Goal: Find specific page/section: Find specific page/section

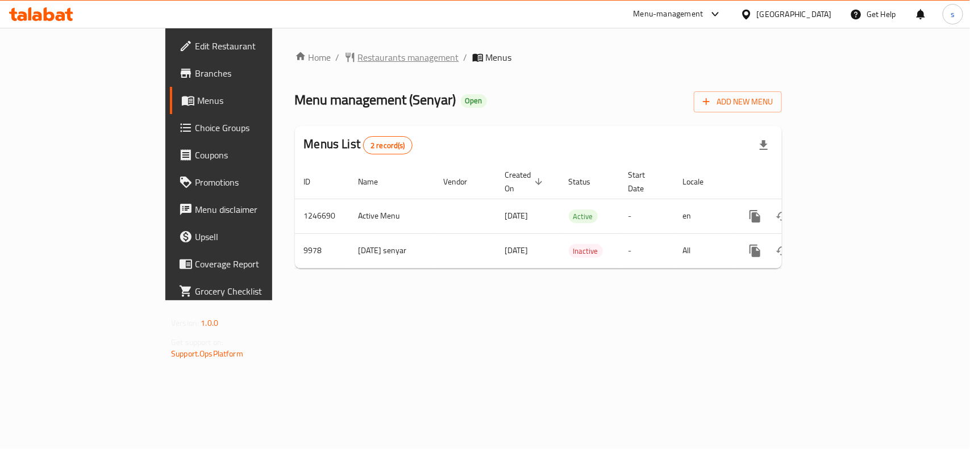
click at [358, 52] on span "Restaurants management" at bounding box center [408, 58] width 101 height 14
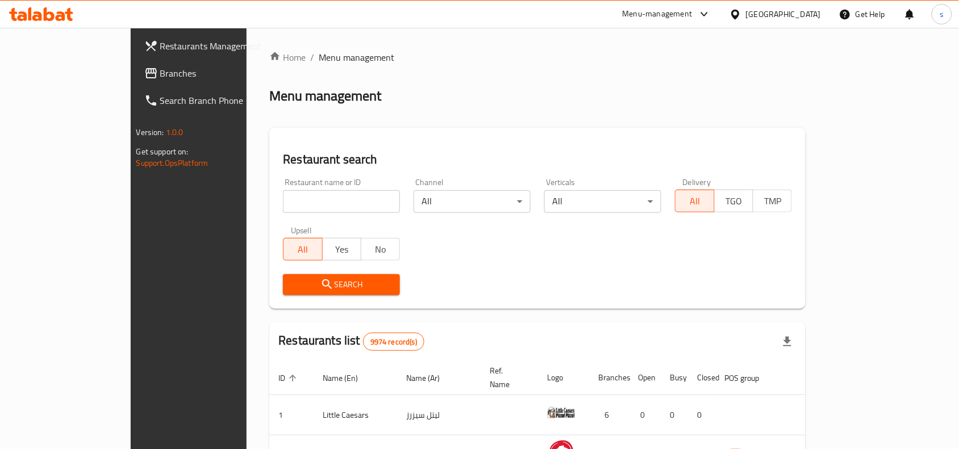
click at [299, 201] on input "search" at bounding box center [341, 201] width 117 height 23
paste input "6059"
type input "6059"
click button "Search" at bounding box center [341, 284] width 117 height 21
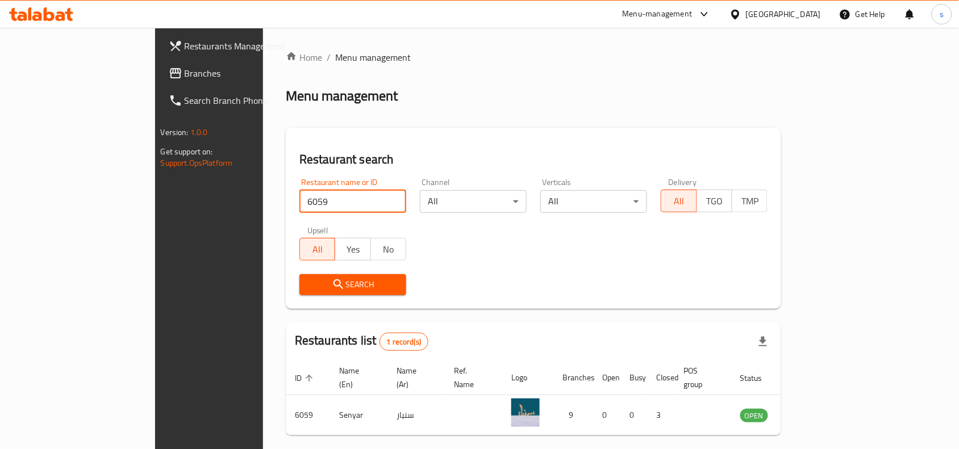
click at [799, 14] on div "[GEOGRAPHIC_DATA]" at bounding box center [783, 14] width 75 height 12
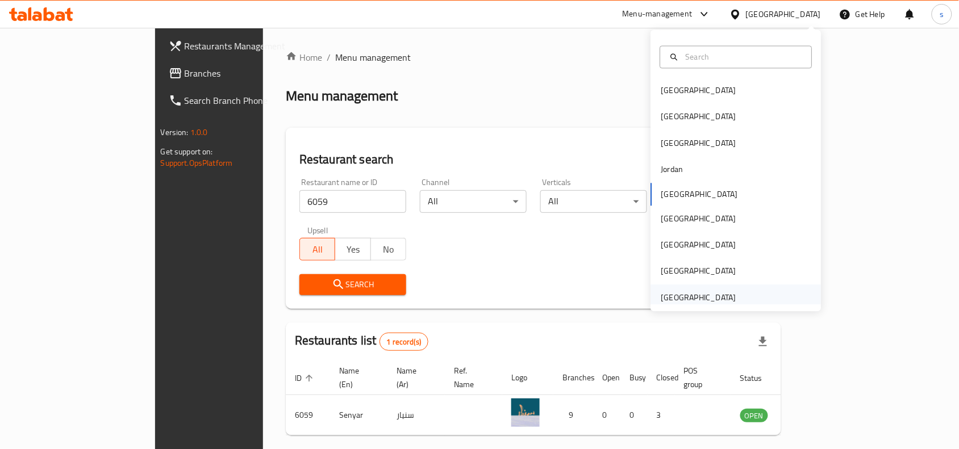
click at [695, 297] on div "[GEOGRAPHIC_DATA]" at bounding box center [698, 297] width 75 height 12
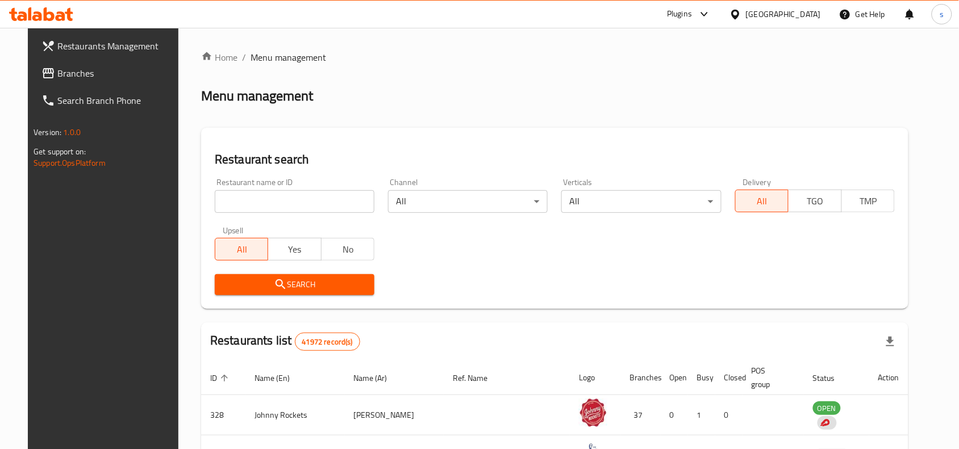
click at [57, 70] on span "Branches" at bounding box center [118, 73] width 122 height 14
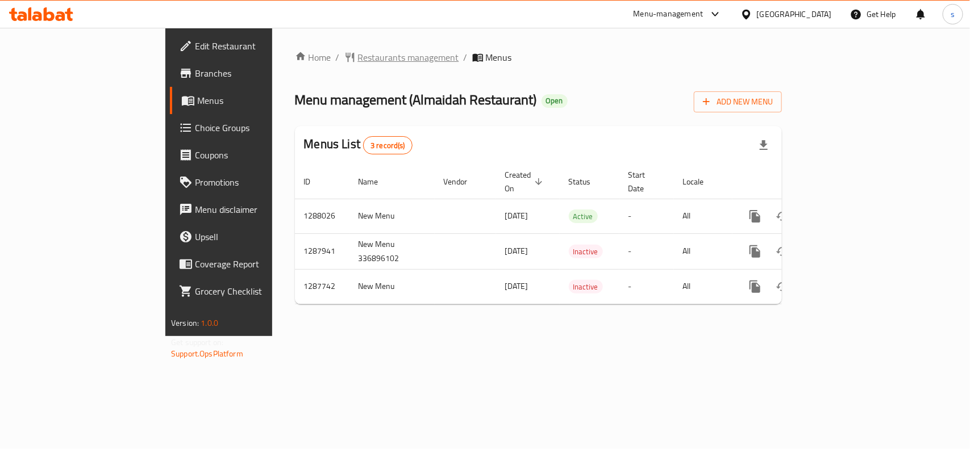
click at [358, 61] on span "Restaurants management" at bounding box center [408, 58] width 101 height 14
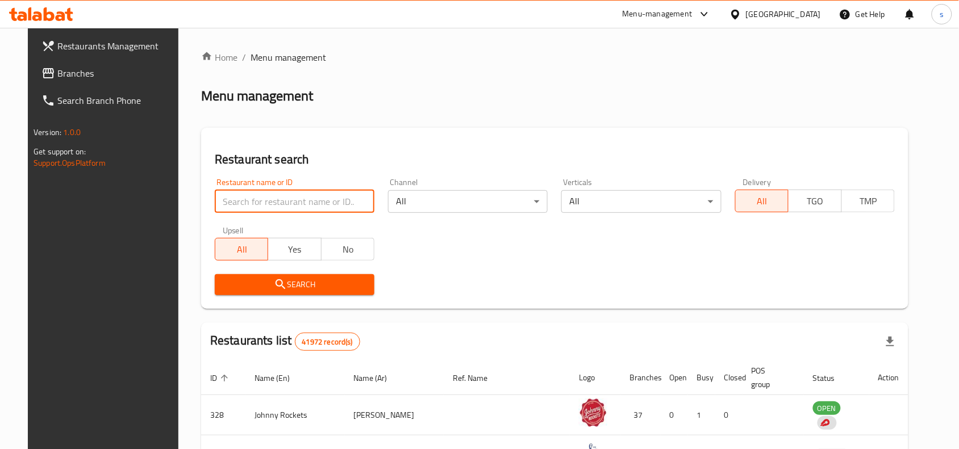
click at [287, 202] on input "search" at bounding box center [295, 201] width 160 height 23
paste input "696876"
type input "696876"
click button "Search" at bounding box center [295, 284] width 160 height 21
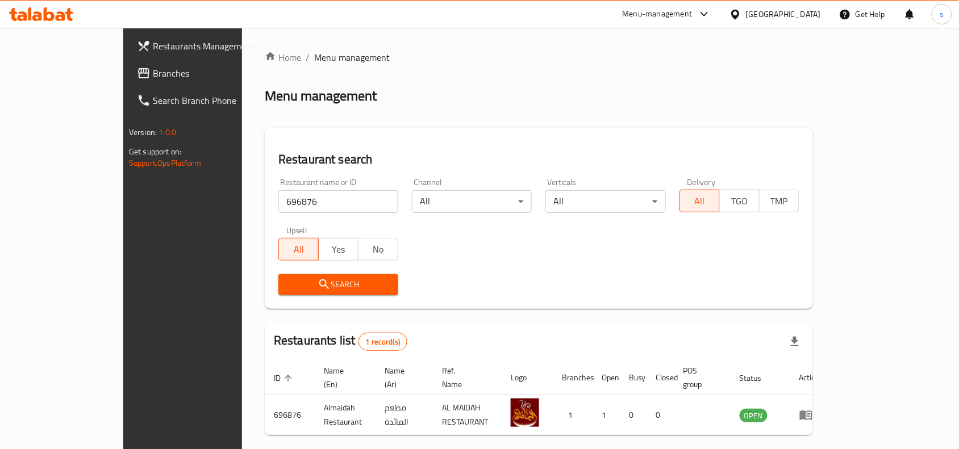
click at [794, 10] on div "[GEOGRAPHIC_DATA]" at bounding box center [783, 14] width 75 height 12
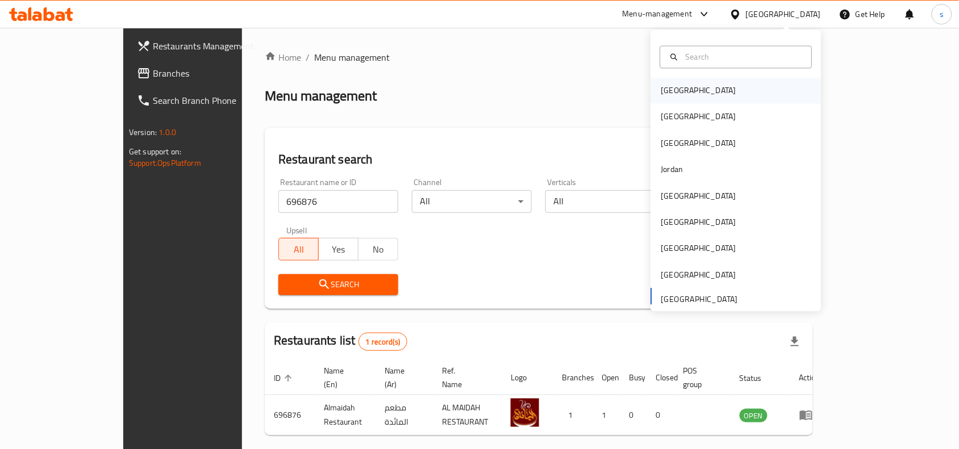
click at [680, 94] on div "[GEOGRAPHIC_DATA]" at bounding box center [698, 91] width 93 height 26
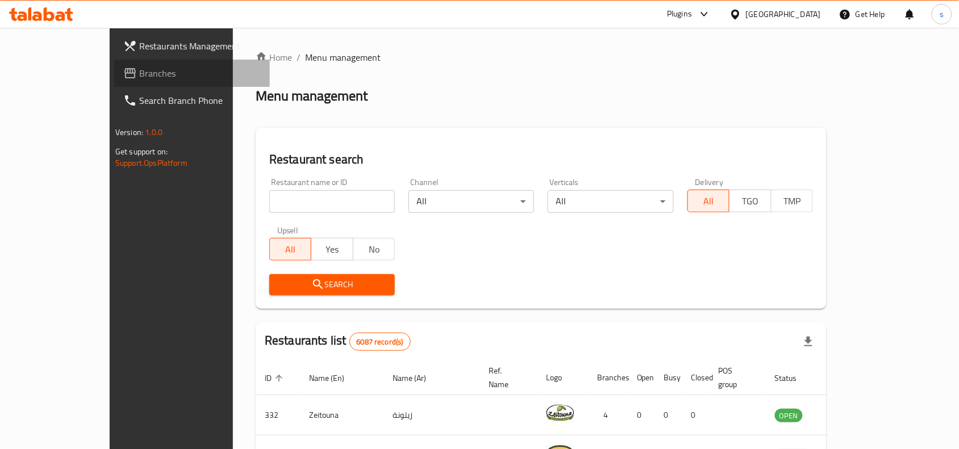
click at [139, 74] on span "Branches" at bounding box center [200, 73] width 122 height 14
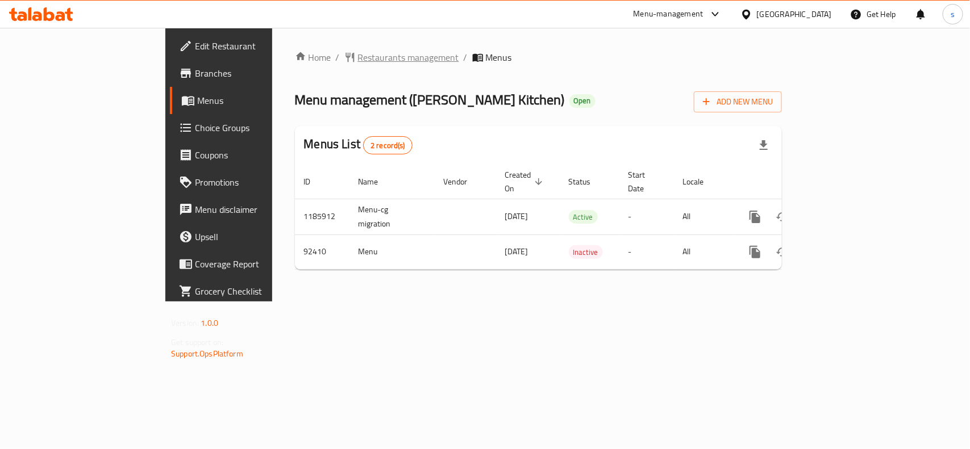
click at [358, 61] on span "Restaurants management" at bounding box center [408, 58] width 101 height 14
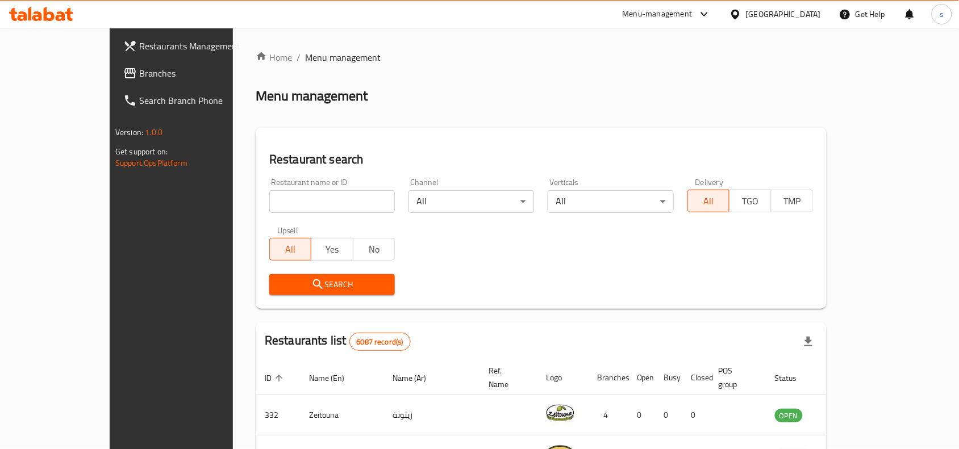
click at [277, 202] on input "search" at bounding box center [332, 201] width 126 height 23
paste input "601660"
type input "601660"
click button "Search" at bounding box center [332, 284] width 126 height 21
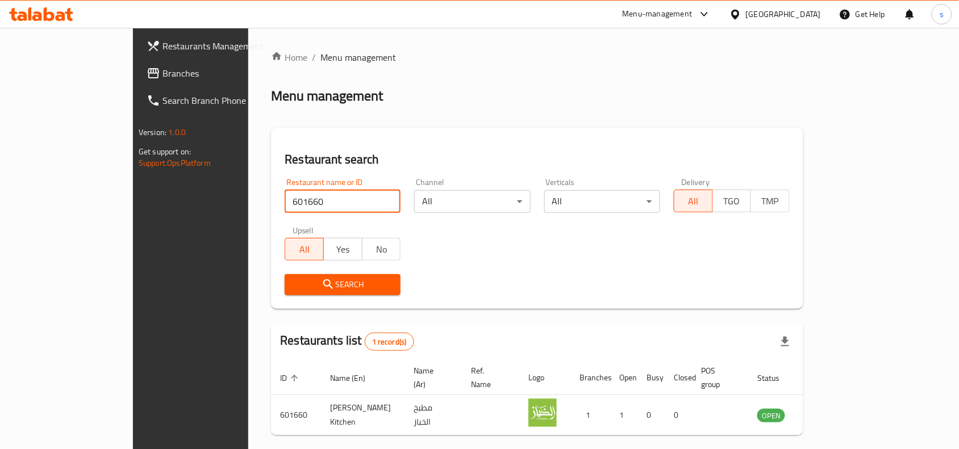
click at [806, 15] on div "[GEOGRAPHIC_DATA]" at bounding box center [783, 14] width 75 height 12
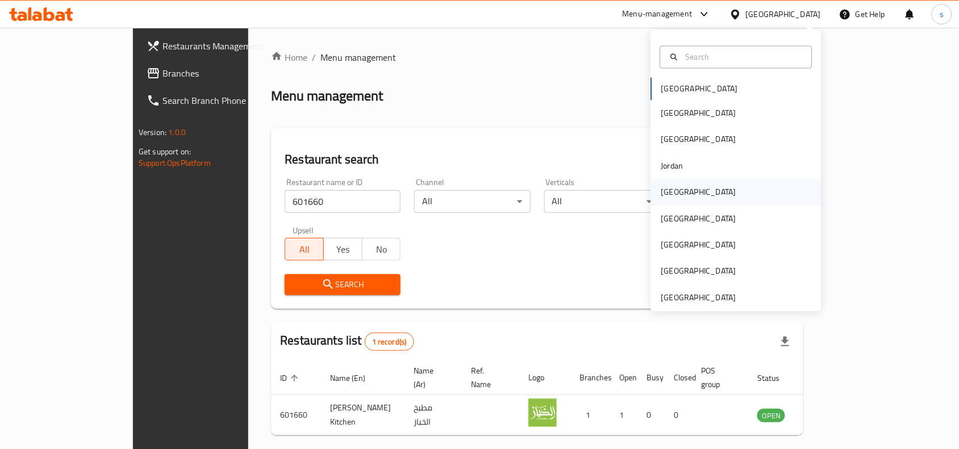
click at [709, 194] on div "[GEOGRAPHIC_DATA]" at bounding box center [736, 193] width 170 height 26
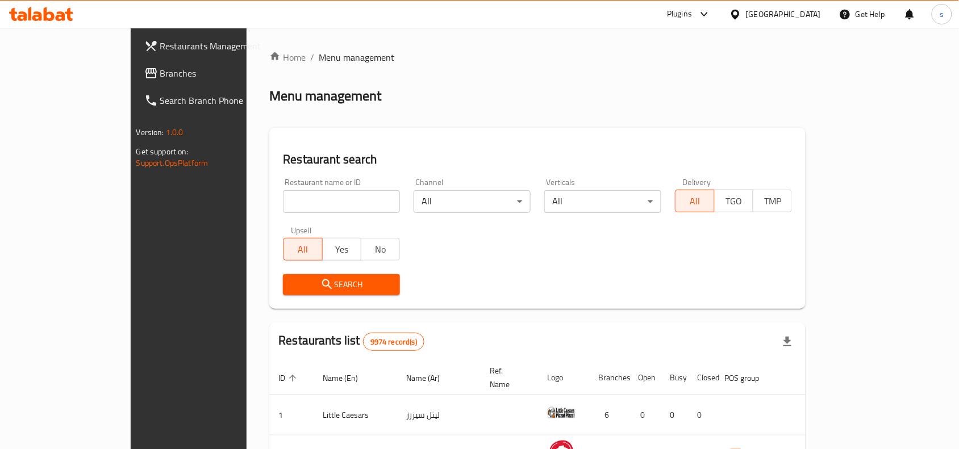
click at [160, 72] on span "Branches" at bounding box center [221, 73] width 122 height 14
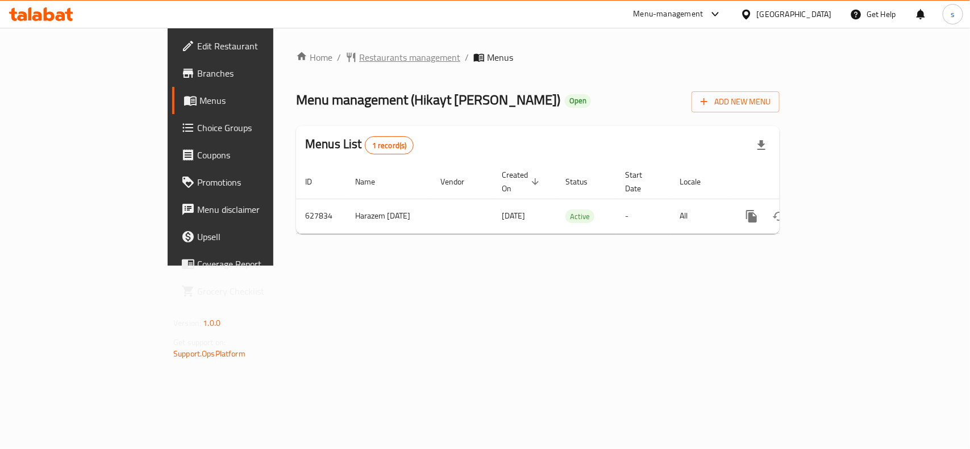
click at [359, 53] on span "Restaurants management" at bounding box center [409, 58] width 101 height 14
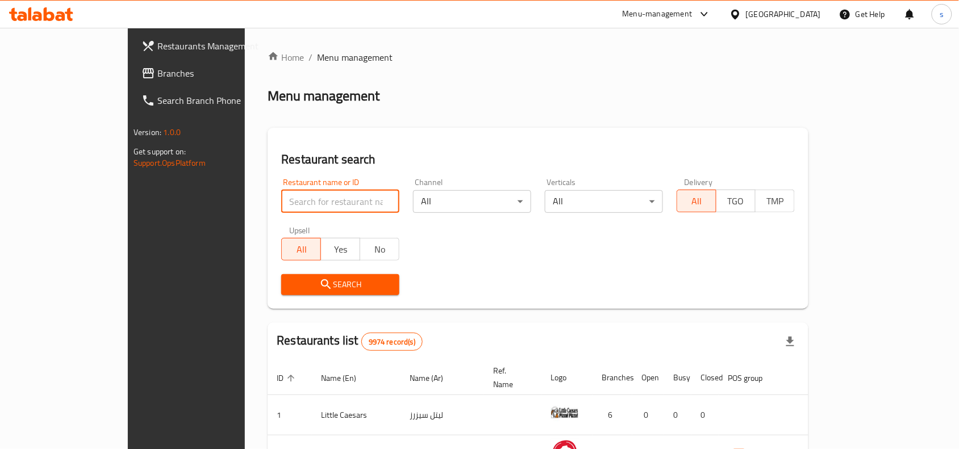
click at [299, 207] on input "search" at bounding box center [340, 201] width 118 height 23
paste input "639427"
type input "639427"
click button "Search" at bounding box center [340, 284] width 118 height 21
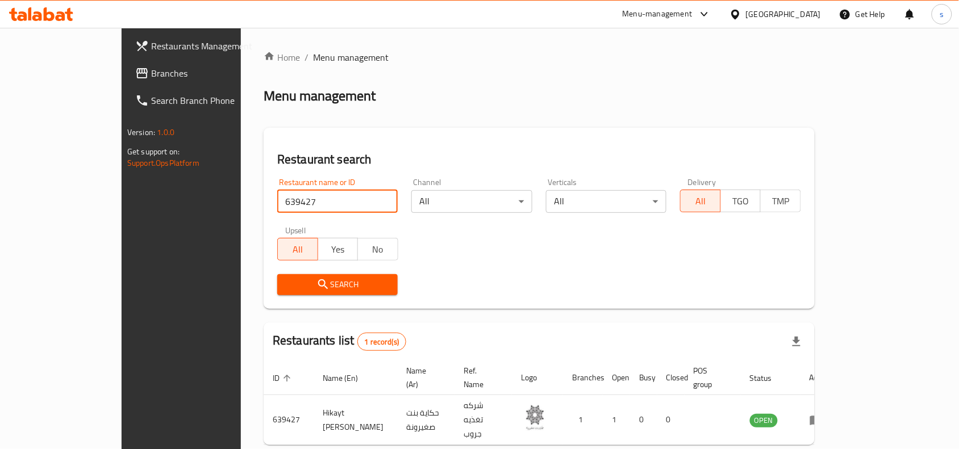
scroll to position [35, 0]
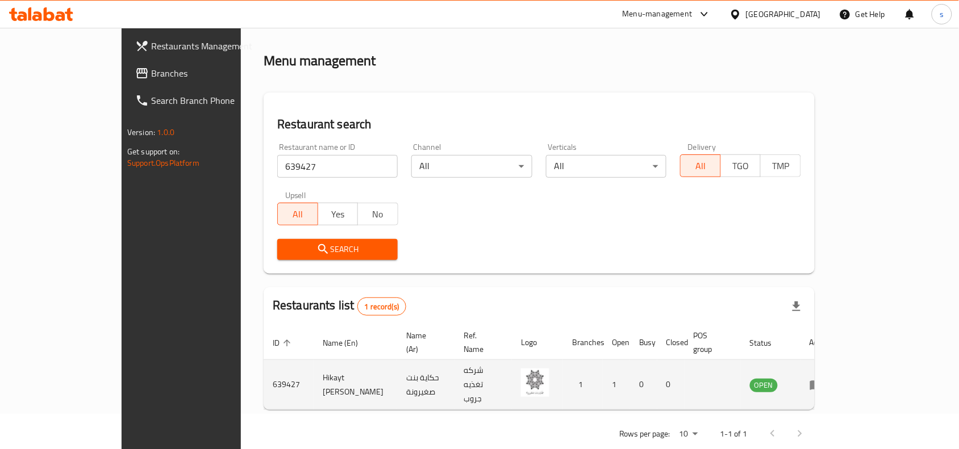
drag, startPoint x: 736, startPoint y: 370, endPoint x: 816, endPoint y: 373, distance: 80.2
click at [816, 373] on tr "639427 Hikayt [PERSON_NAME] حكاية بنت صغيرونة شركه تغذيه جروب 1 1 0 0 OPEN" at bounding box center [552, 385] width 576 height 50
click at [741, 373] on td "enhanced table" at bounding box center [713, 385] width 56 height 50
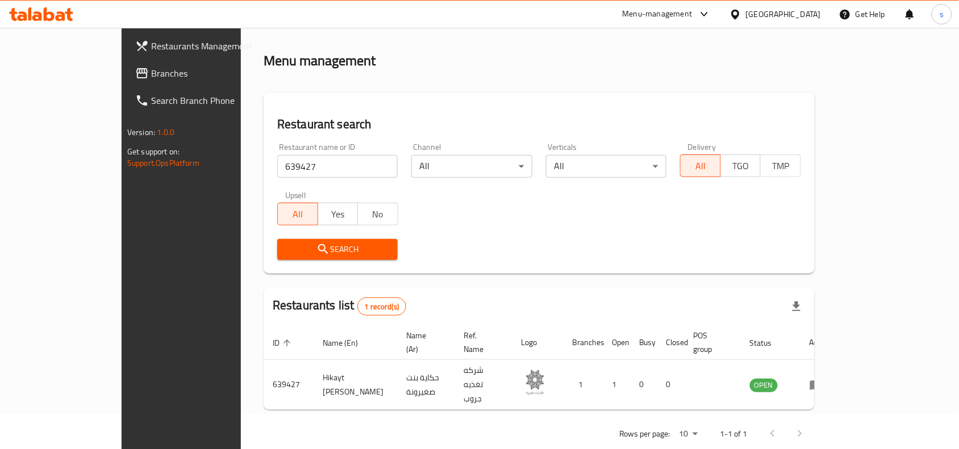
click at [798, 15] on div "Kuwait" at bounding box center [783, 14] width 75 height 12
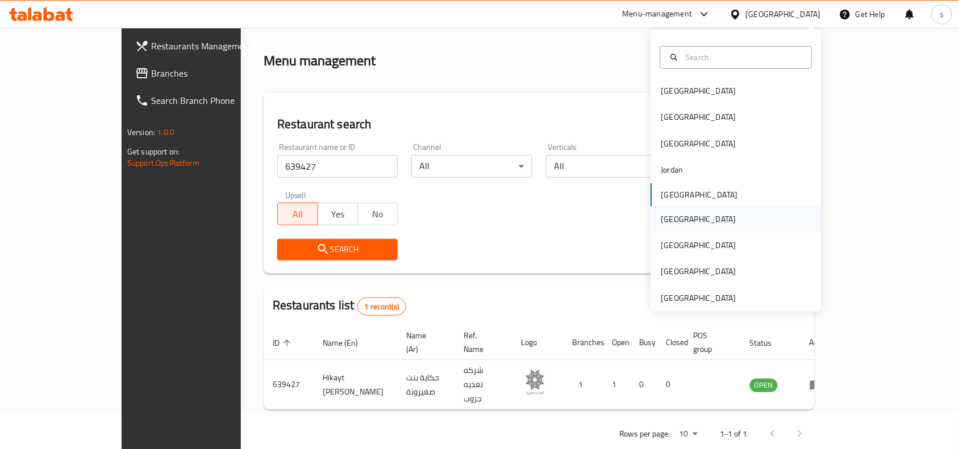
click at [661, 216] on div "[GEOGRAPHIC_DATA]" at bounding box center [698, 219] width 75 height 12
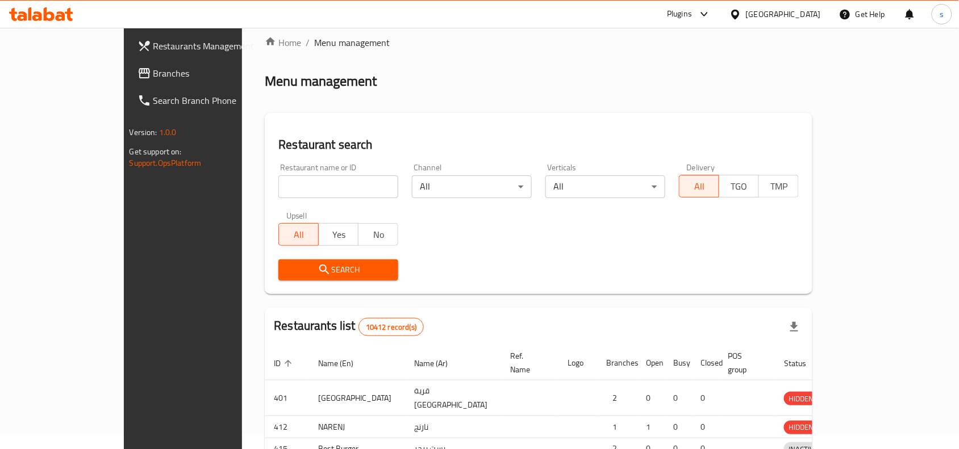
scroll to position [35, 0]
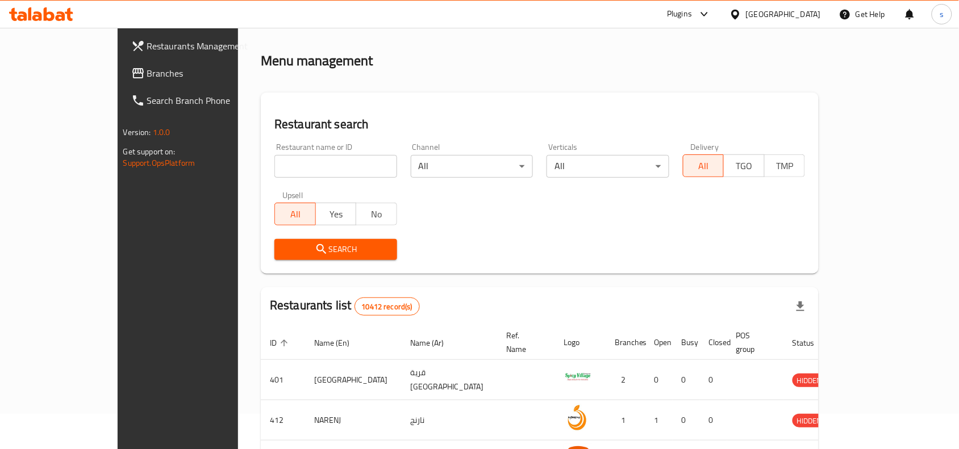
click at [286, 160] on input "search" at bounding box center [335, 166] width 123 height 23
paste input "748234"
type input "748234"
click at [147, 75] on span "Branches" at bounding box center [208, 73] width 122 height 14
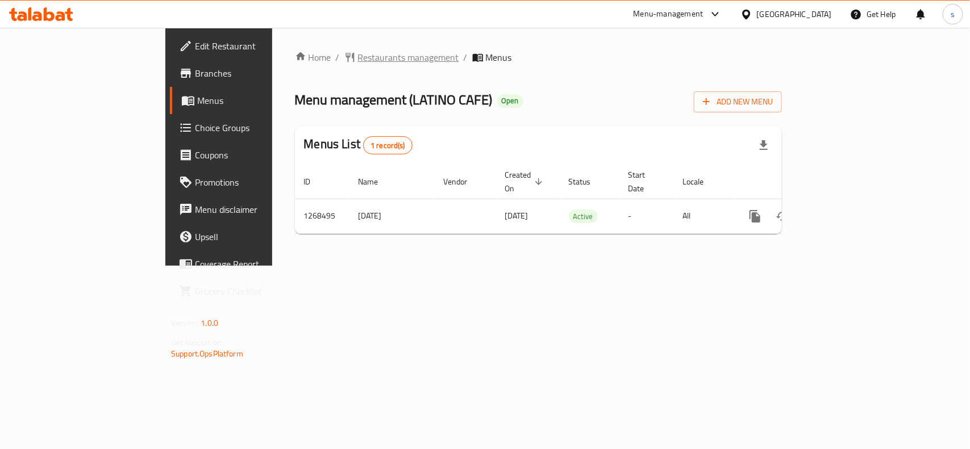
click at [358, 52] on span "Restaurants management" at bounding box center [408, 58] width 101 height 14
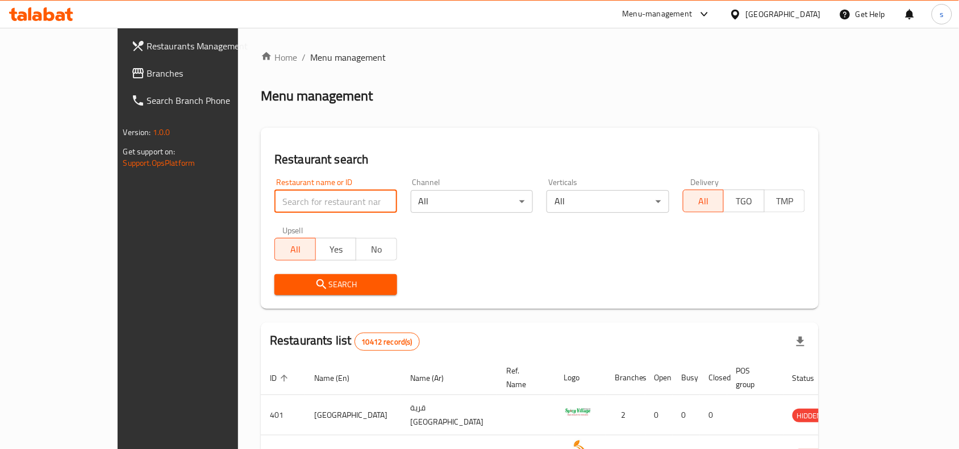
click at [324, 209] on input "search" at bounding box center [335, 201] width 123 height 23
paste input "688140"
type input "688140"
click button "Search" at bounding box center [335, 284] width 123 height 21
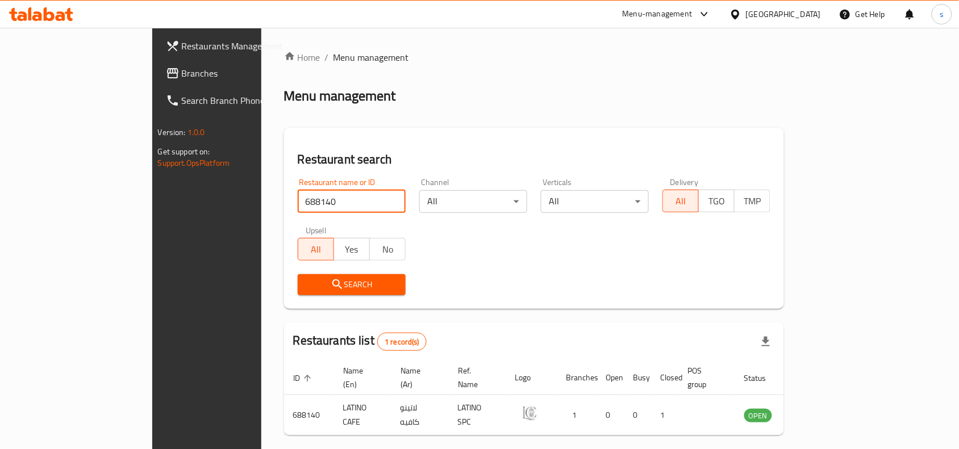
click at [807, 14] on div "[GEOGRAPHIC_DATA]" at bounding box center [783, 14] width 75 height 12
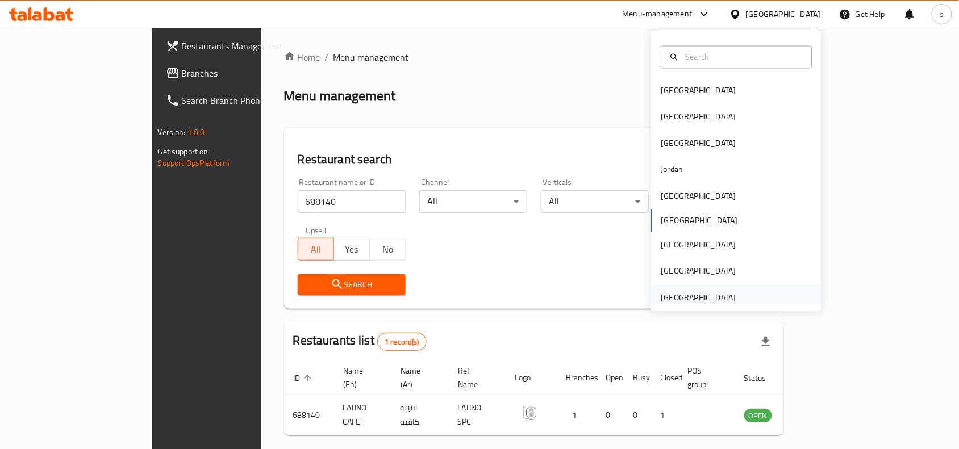
click at [715, 295] on div "[GEOGRAPHIC_DATA]" at bounding box center [698, 297] width 75 height 12
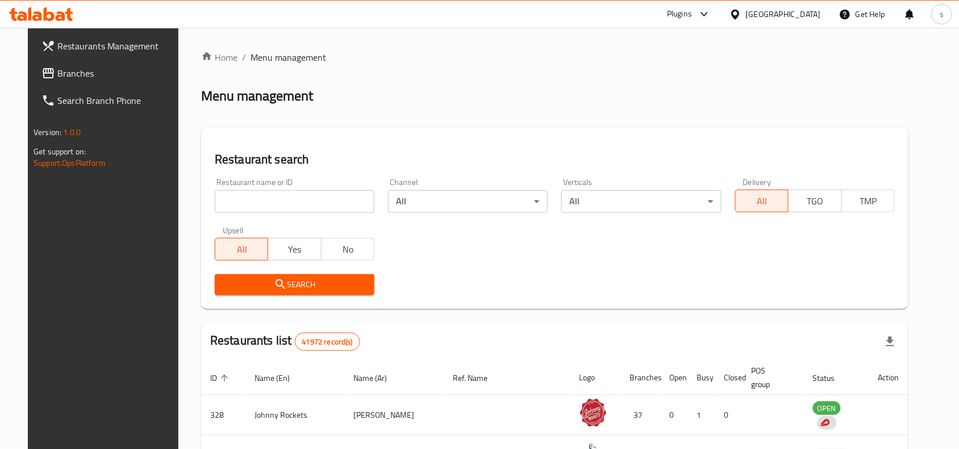
click at [59, 70] on span "Branches" at bounding box center [118, 73] width 122 height 14
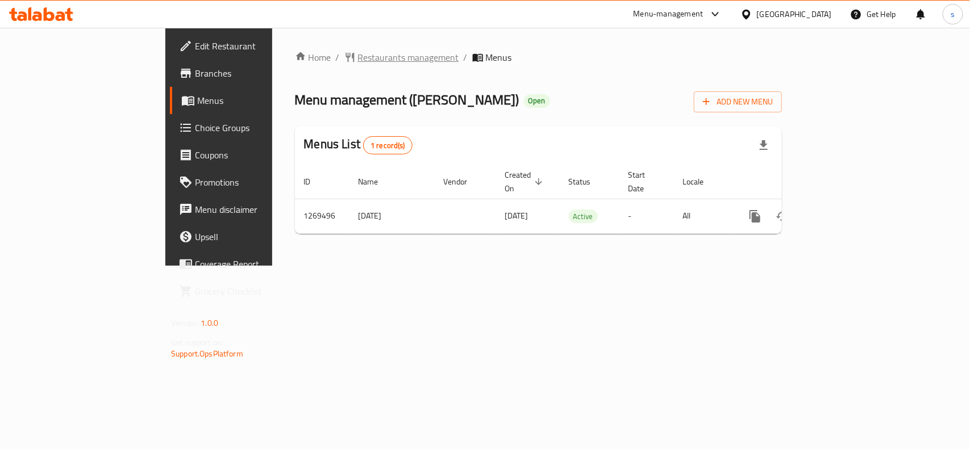
click at [358, 60] on span "Restaurants management" at bounding box center [408, 58] width 101 height 14
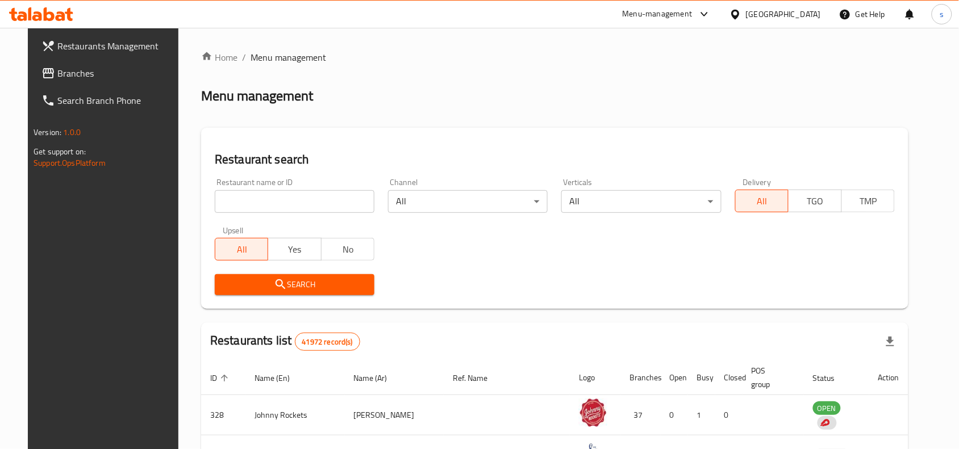
click at [302, 199] on input "search" at bounding box center [295, 201] width 160 height 23
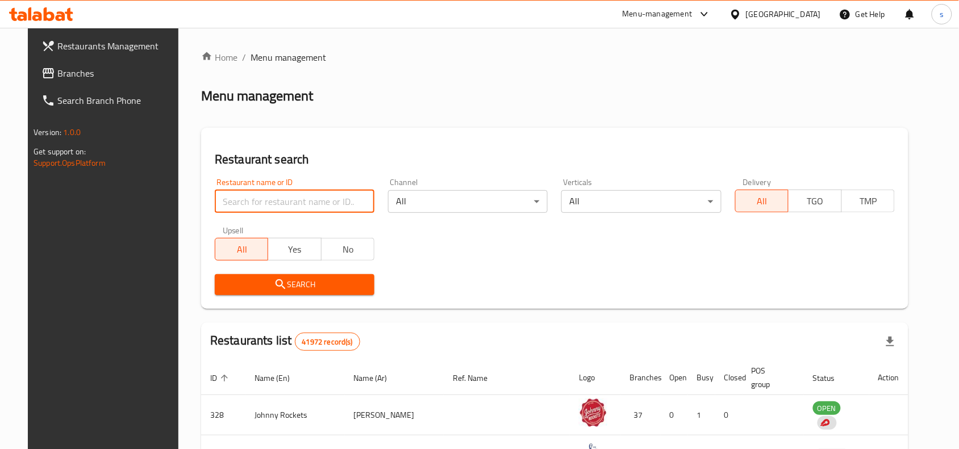
paste input "688664"
type input "688664"
click button "Search" at bounding box center [295, 284] width 160 height 21
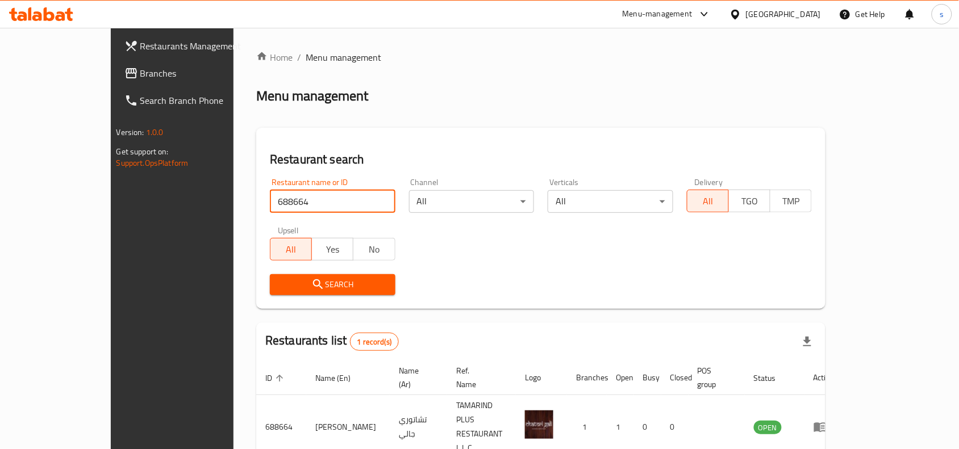
click at [796, 13] on div "[GEOGRAPHIC_DATA]" at bounding box center [783, 14] width 75 height 12
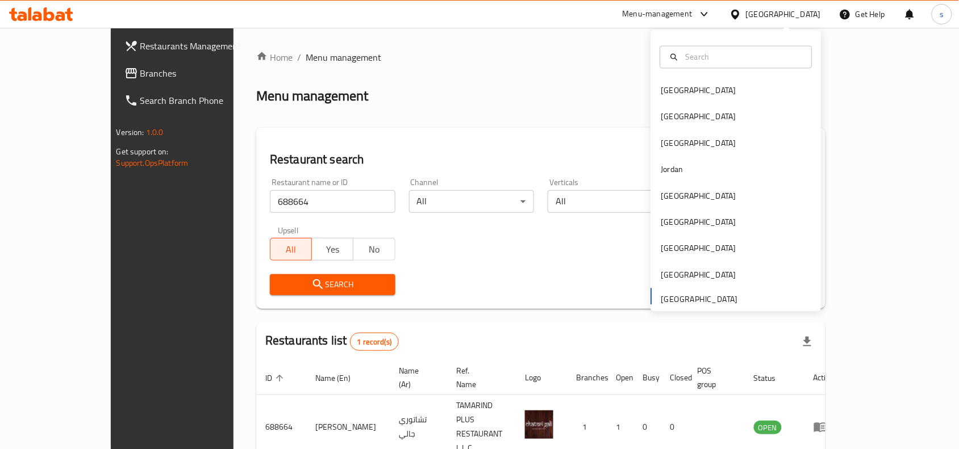
click at [670, 298] on div "Bahrain Egypt Iraq Jordan Kuwait Oman Qatar Saudi Arabia United Arab Emirates" at bounding box center [736, 194] width 170 height 233
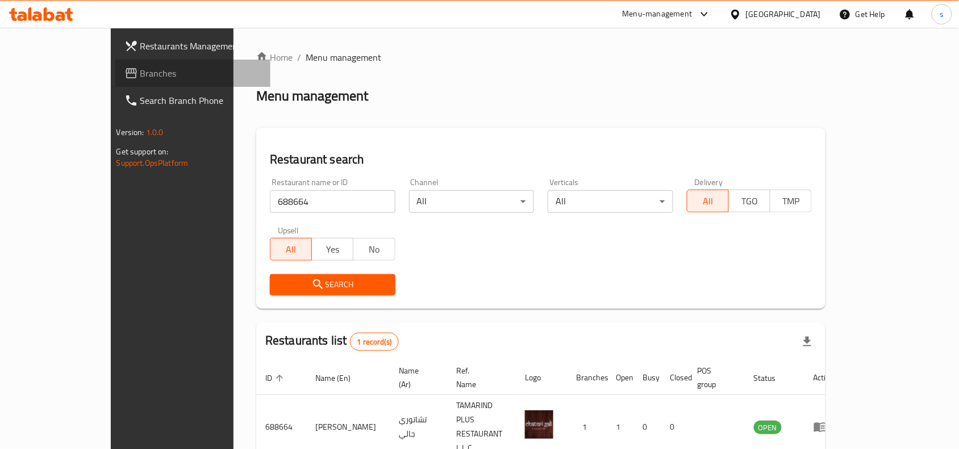
click at [140, 66] on span "Branches" at bounding box center [201, 73] width 122 height 14
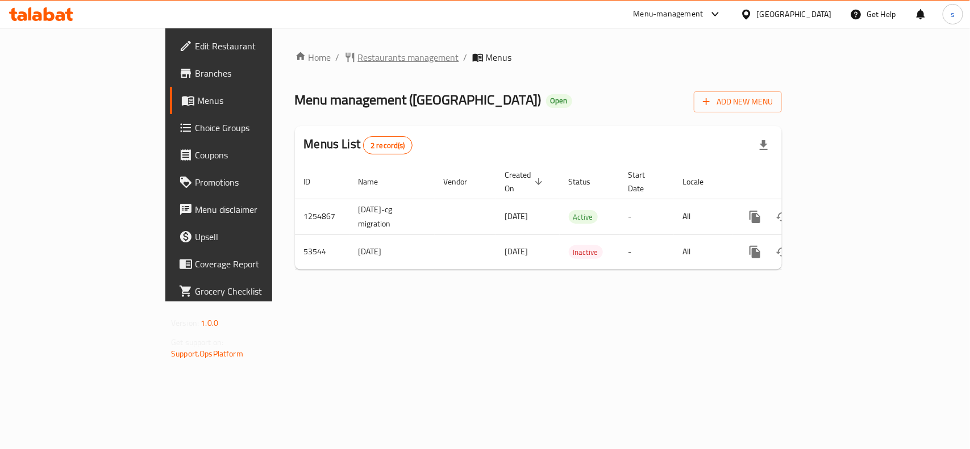
click at [358, 61] on span "Restaurants management" at bounding box center [408, 58] width 101 height 14
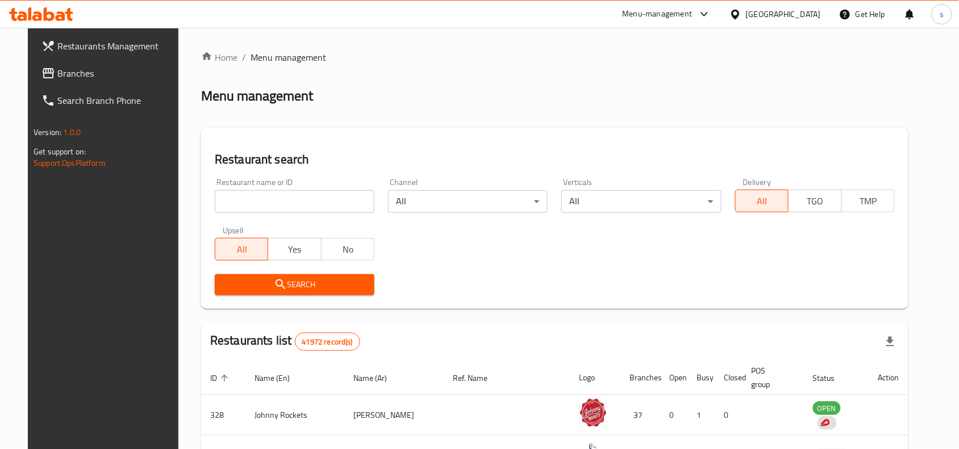
click at [328, 211] on input "search" at bounding box center [295, 201] width 160 height 23
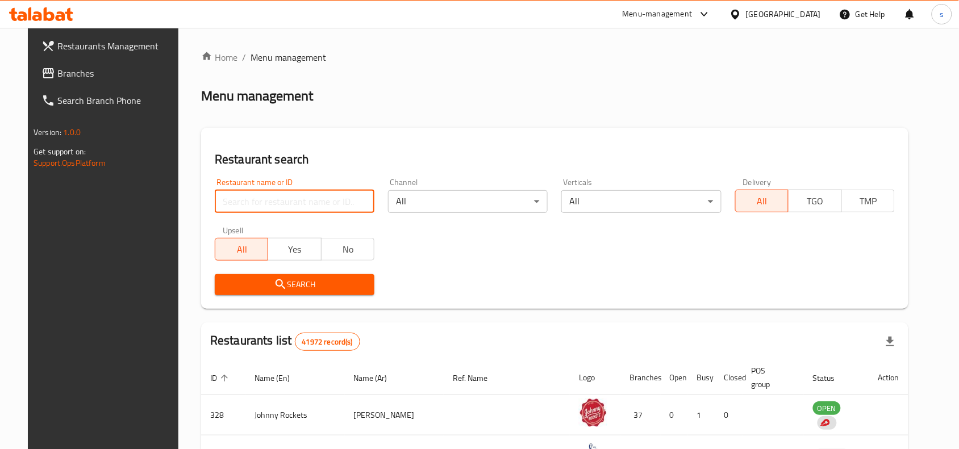
paste input "26552"
type input "26552"
click button "Search" at bounding box center [295, 284] width 160 height 21
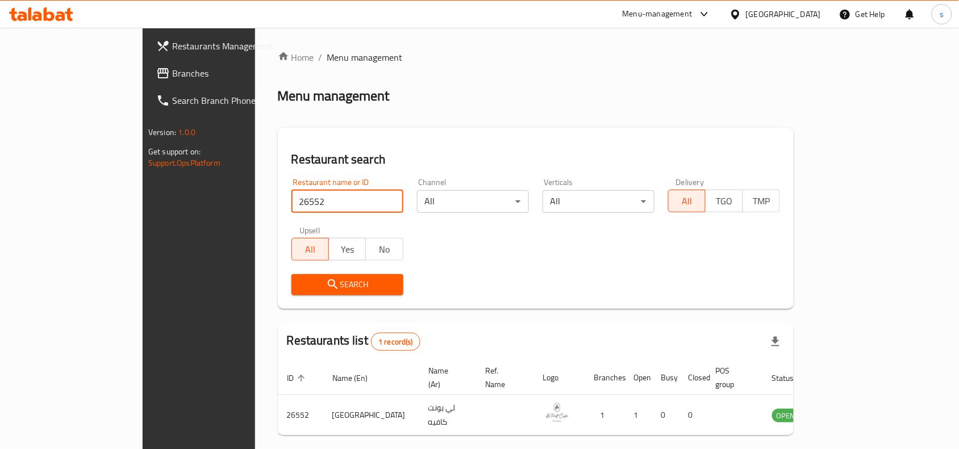
click at [172, 77] on span "Branches" at bounding box center [233, 73] width 122 height 14
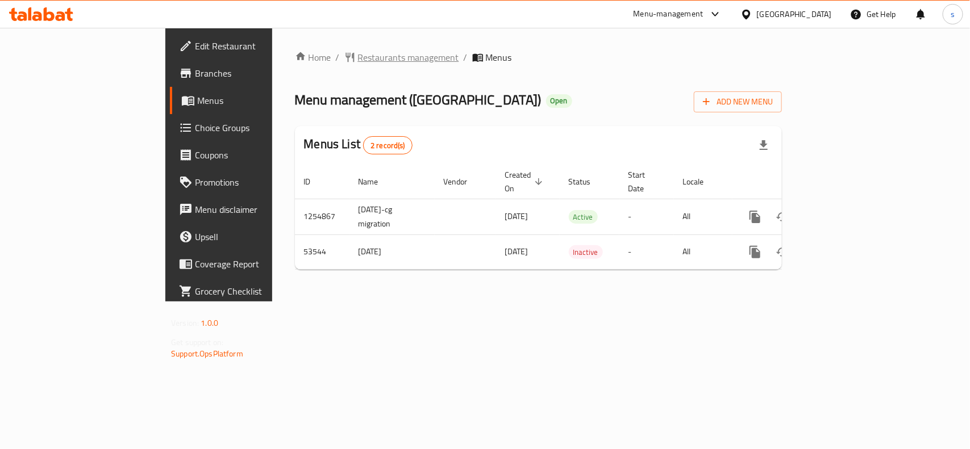
click at [358, 63] on span "Restaurants management" at bounding box center [408, 58] width 101 height 14
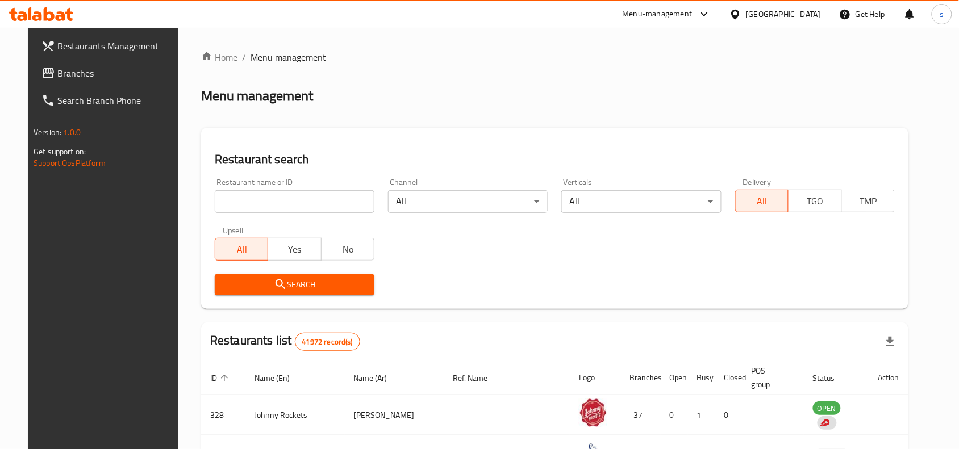
click at [298, 203] on input "search" at bounding box center [295, 201] width 160 height 23
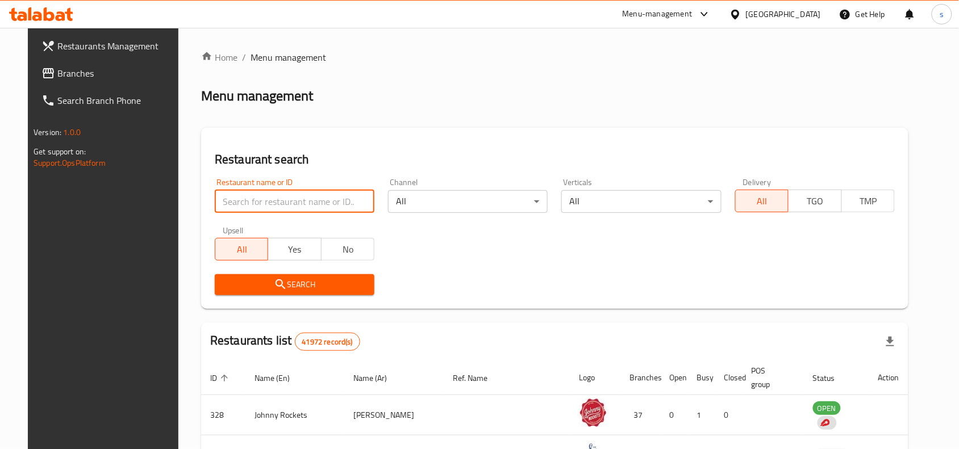
paste input "26552"
type input "26552"
click button "Search" at bounding box center [295, 284] width 160 height 21
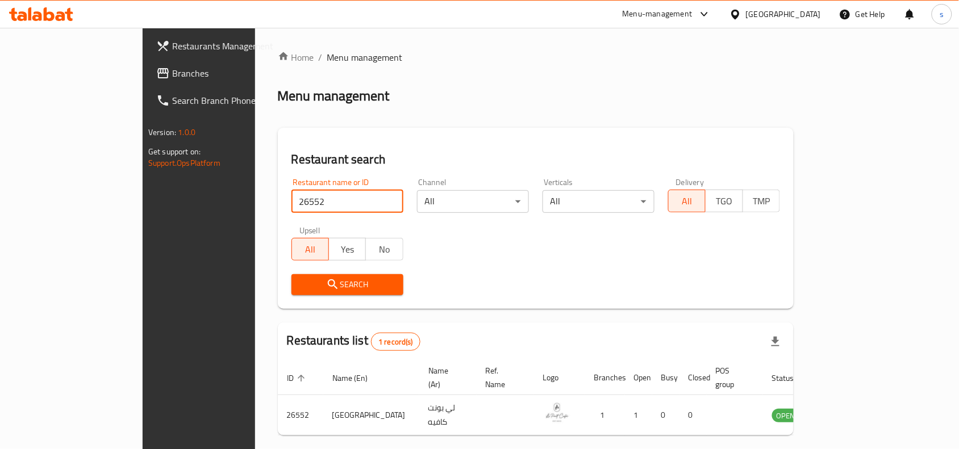
scroll to position [35, 0]
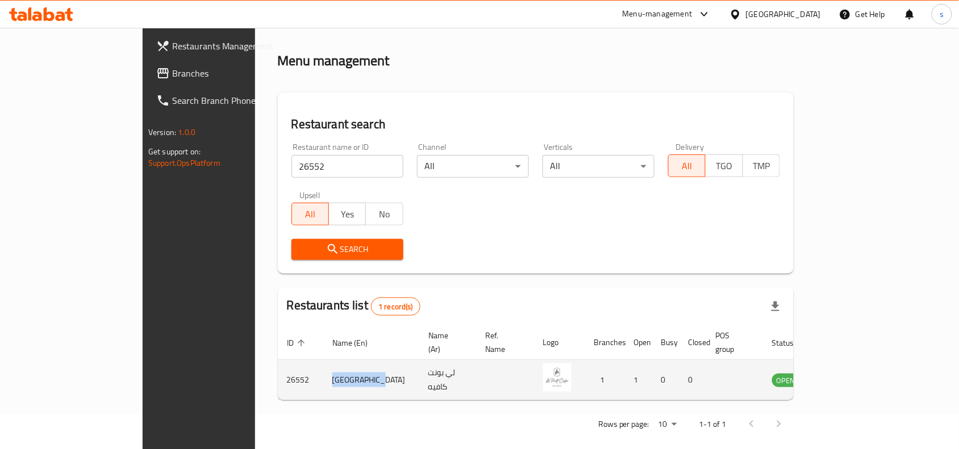
drag, startPoint x: 296, startPoint y: 375, endPoint x: 226, endPoint y: 378, distance: 70.5
click at [278, 378] on tr "26552 Le Pont Cafe لي بونت كافيه 1 1 0 0 OPEN" at bounding box center [570, 380] width 584 height 40
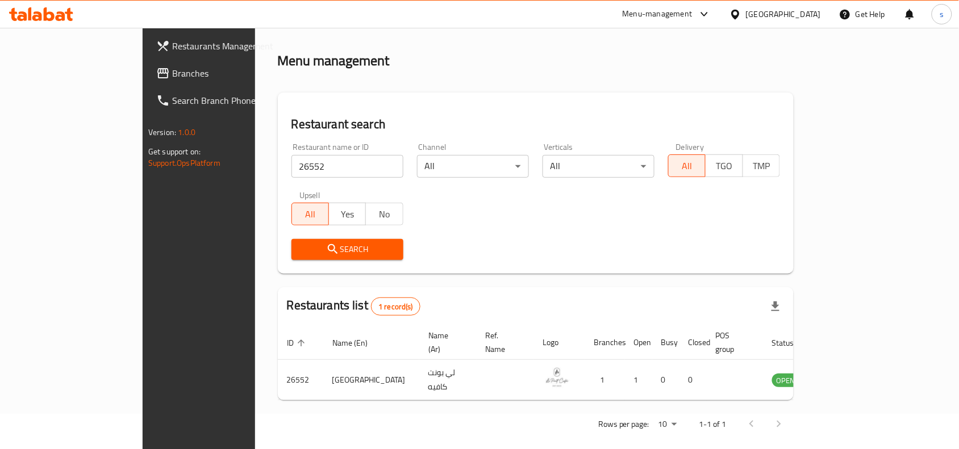
click at [771, 12] on div "[GEOGRAPHIC_DATA]" at bounding box center [783, 14] width 75 height 12
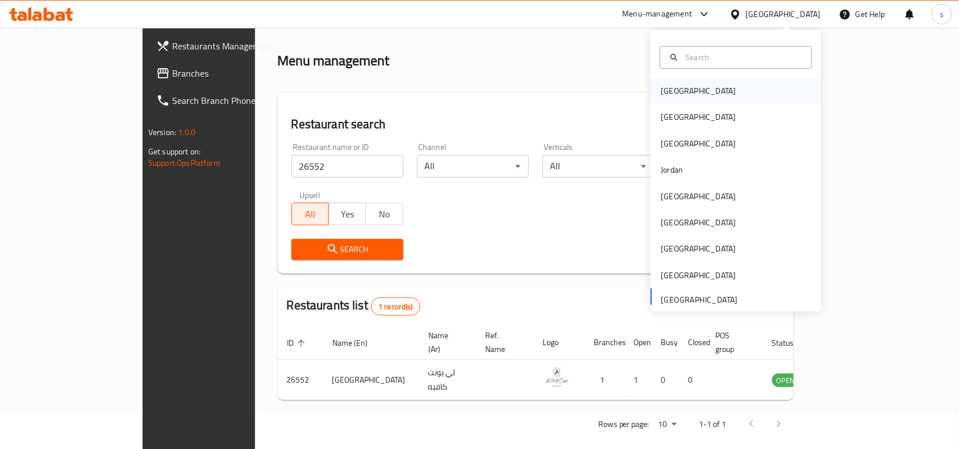
click at [681, 83] on div "Bahrain" at bounding box center [698, 91] width 93 height 26
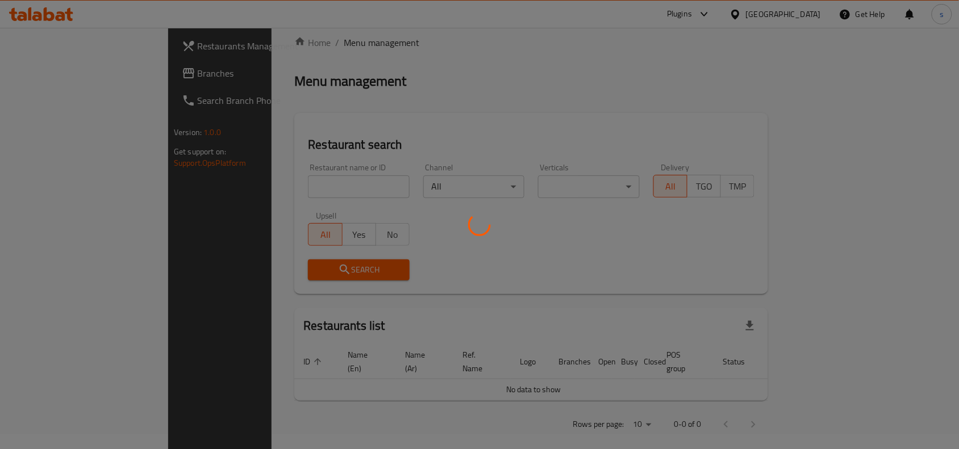
scroll to position [35, 0]
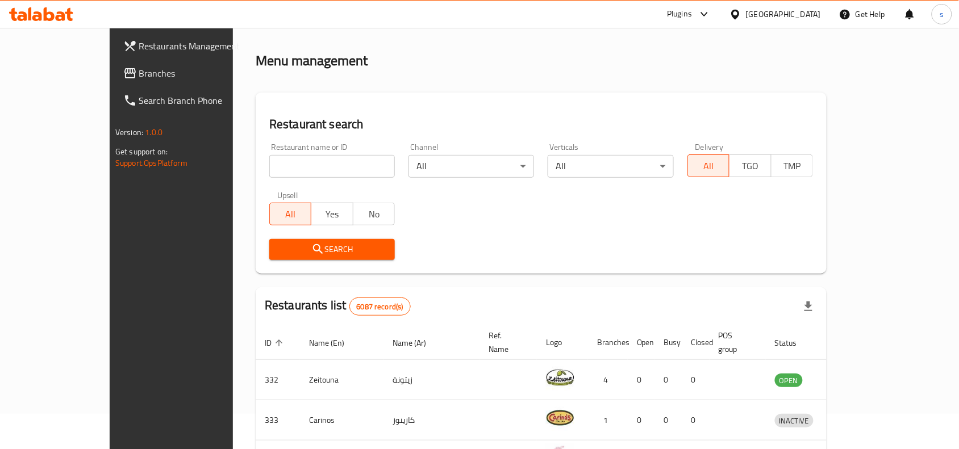
click at [746, 11] on div at bounding box center [737, 14] width 16 height 12
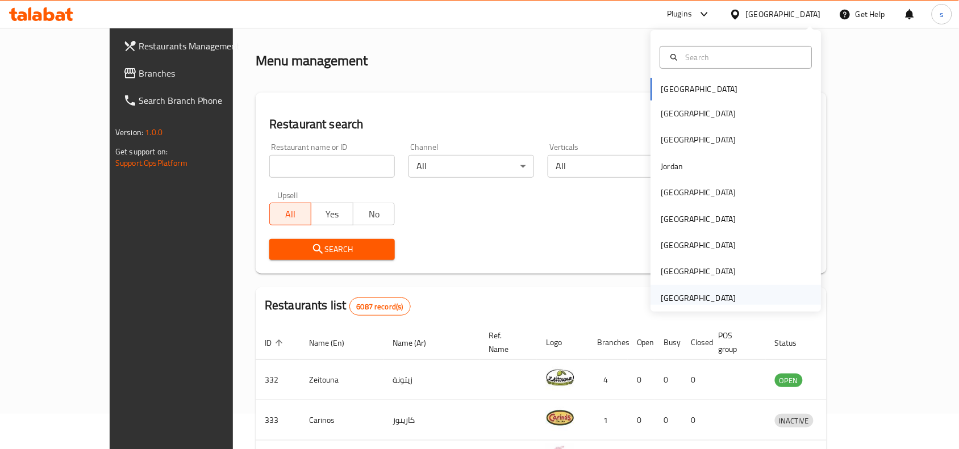
click at [694, 297] on div "[GEOGRAPHIC_DATA]" at bounding box center [698, 298] width 75 height 12
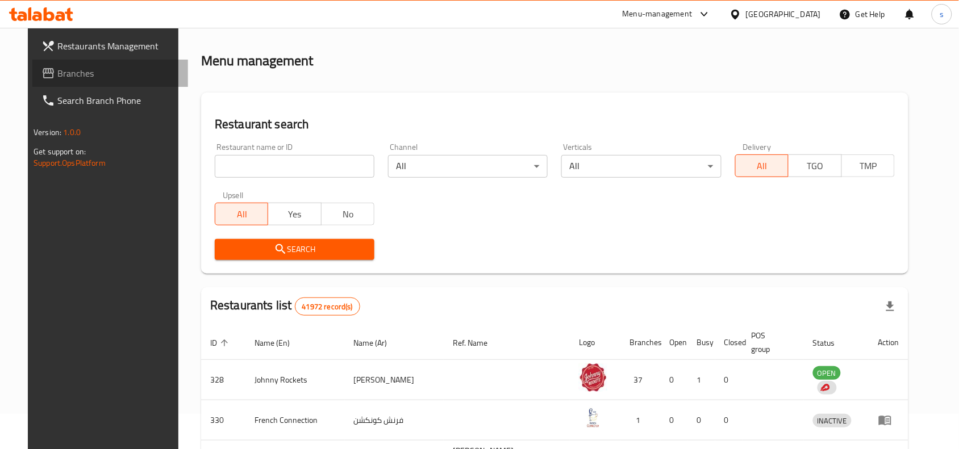
click at [57, 69] on span "Branches" at bounding box center [118, 73] width 122 height 14
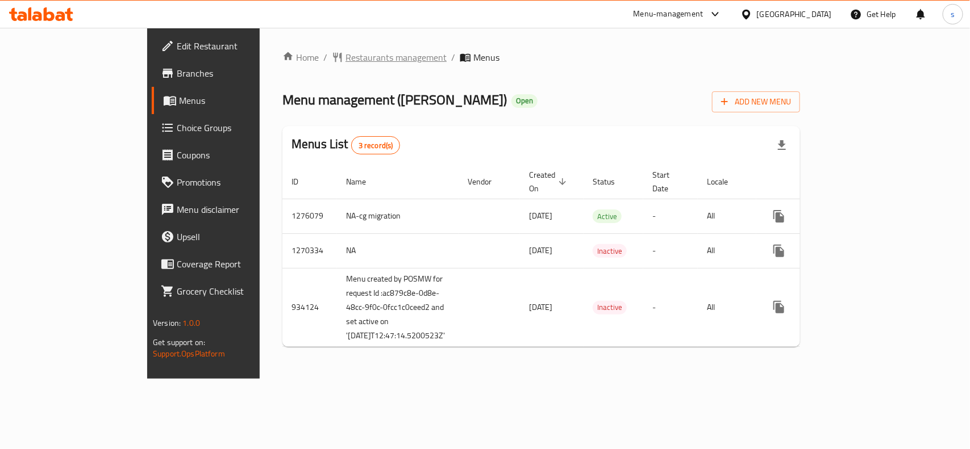
click at [345, 60] on span "Restaurants management" at bounding box center [395, 58] width 101 height 14
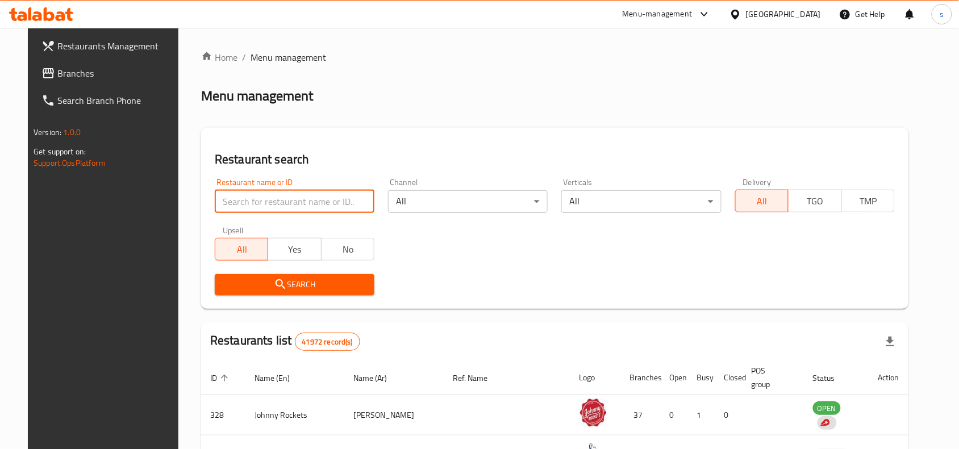
click at [282, 200] on input "search" at bounding box center [295, 201] width 160 height 23
paste input "19106"
type input "19106"
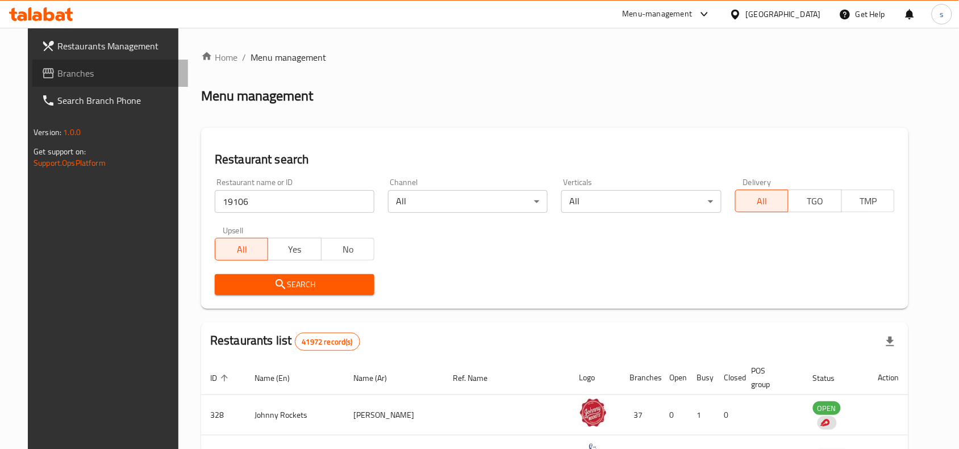
click at [86, 74] on span "Branches" at bounding box center [118, 73] width 122 height 14
click at [57, 73] on span "Branches" at bounding box center [118, 73] width 122 height 14
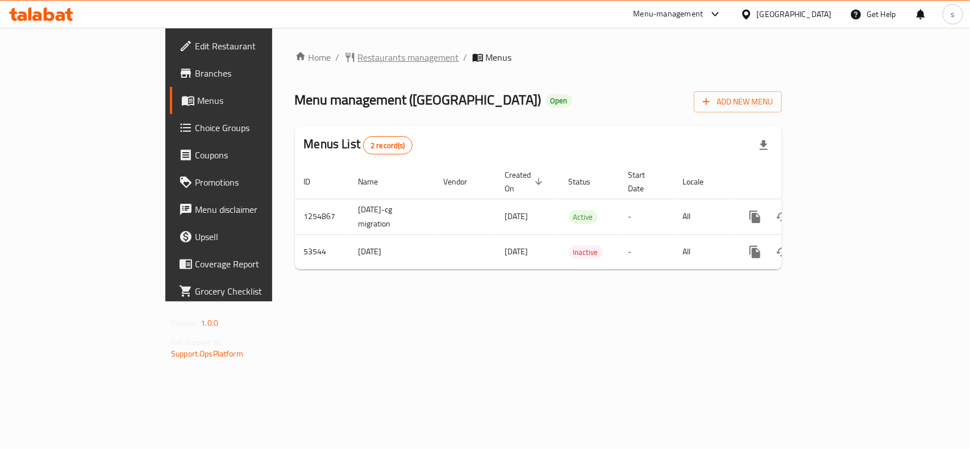
click at [358, 52] on span "Restaurants management" at bounding box center [408, 58] width 101 height 14
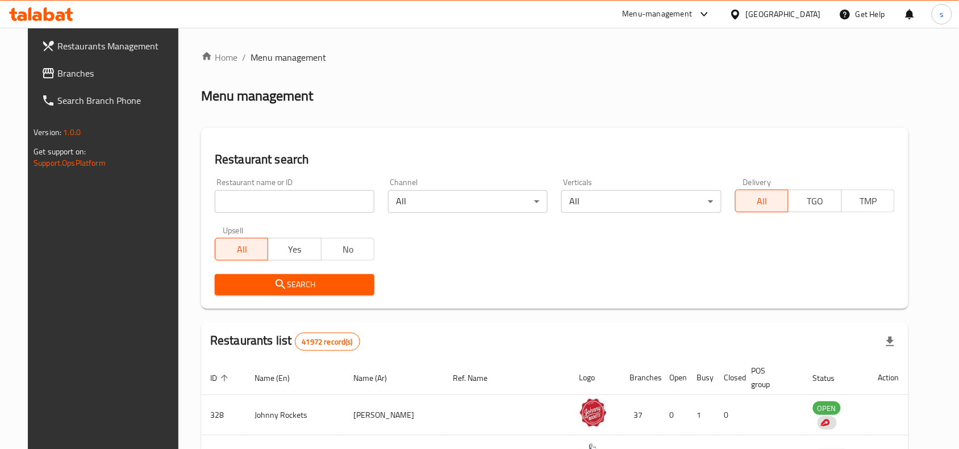
click at [291, 203] on input "search" at bounding box center [295, 201] width 160 height 23
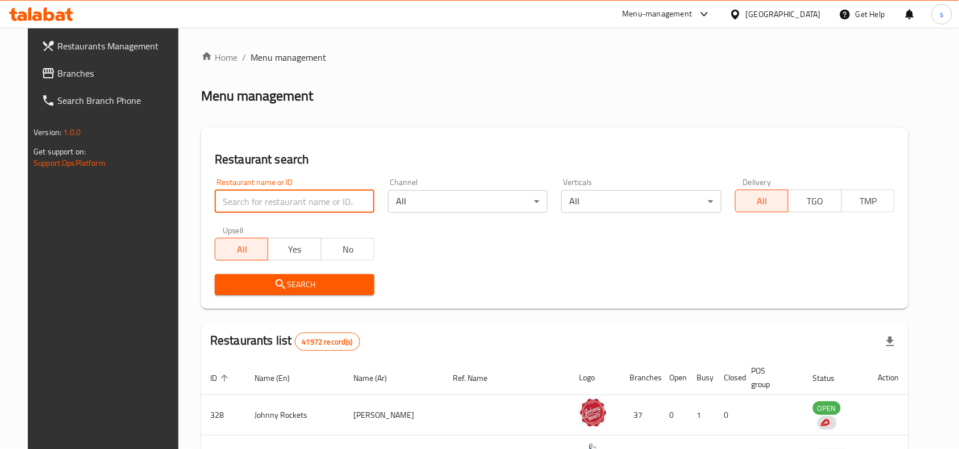
paste input "26552"
type input "26552"
click button "Search" at bounding box center [295, 284] width 160 height 21
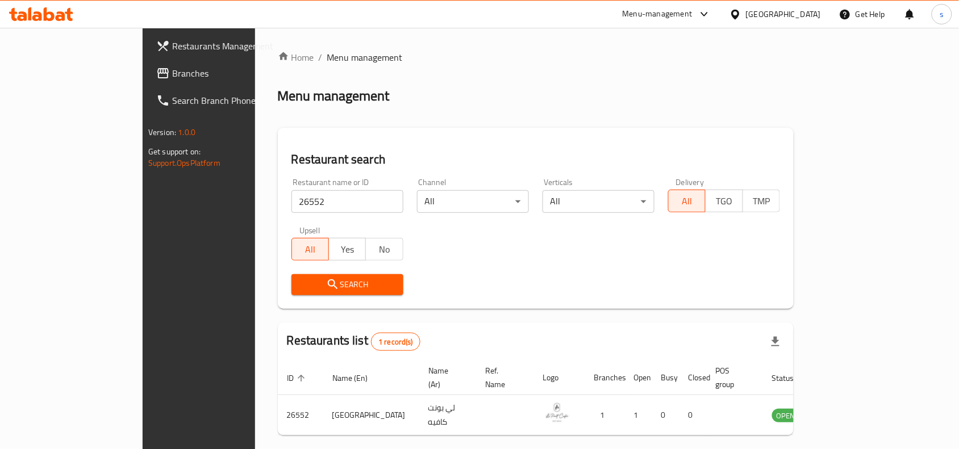
click at [757, 20] on div "[GEOGRAPHIC_DATA]" at bounding box center [783, 14] width 75 height 12
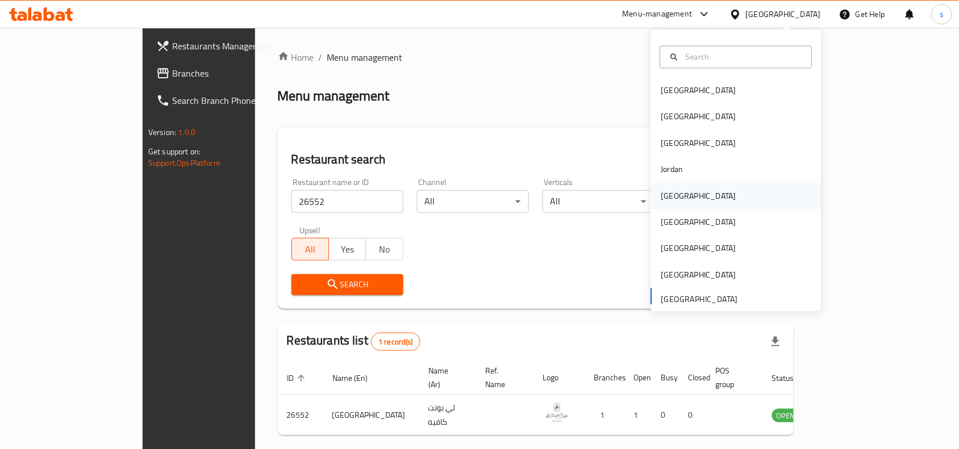
click at [676, 200] on div "[GEOGRAPHIC_DATA]" at bounding box center [698, 196] width 93 height 26
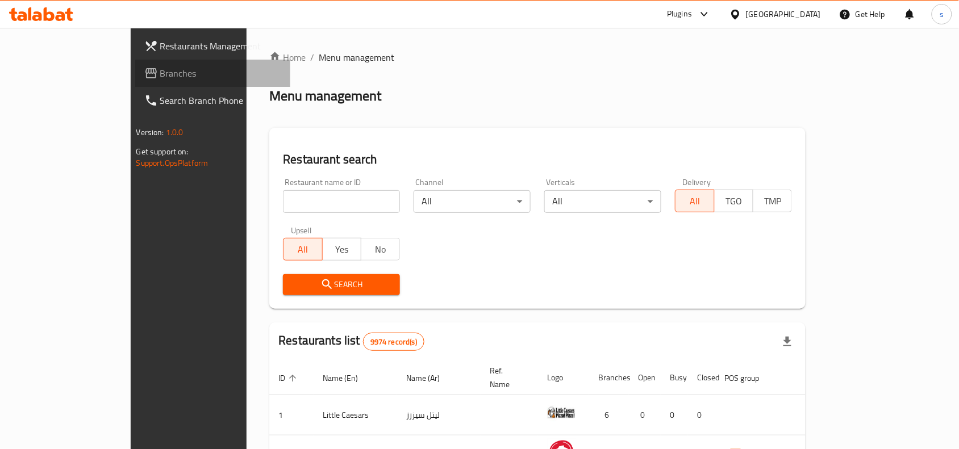
click at [160, 74] on span "Branches" at bounding box center [221, 73] width 122 height 14
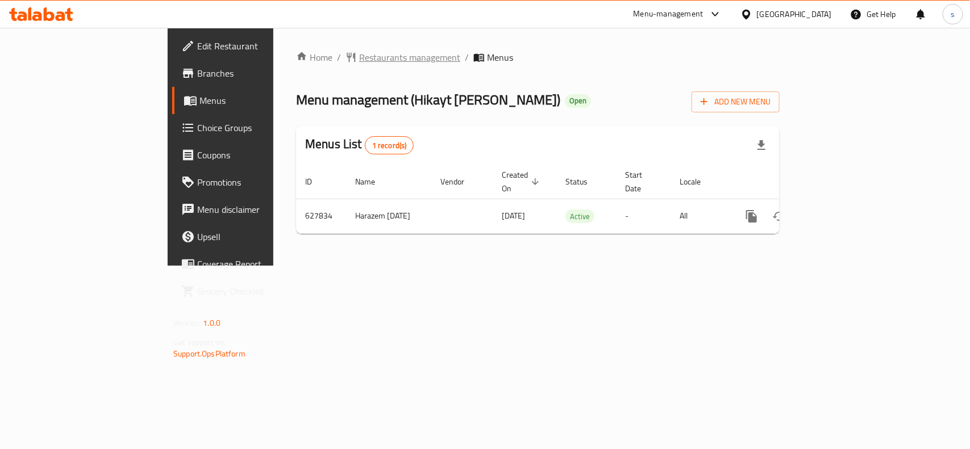
click at [359, 61] on span "Restaurants management" at bounding box center [409, 58] width 101 height 14
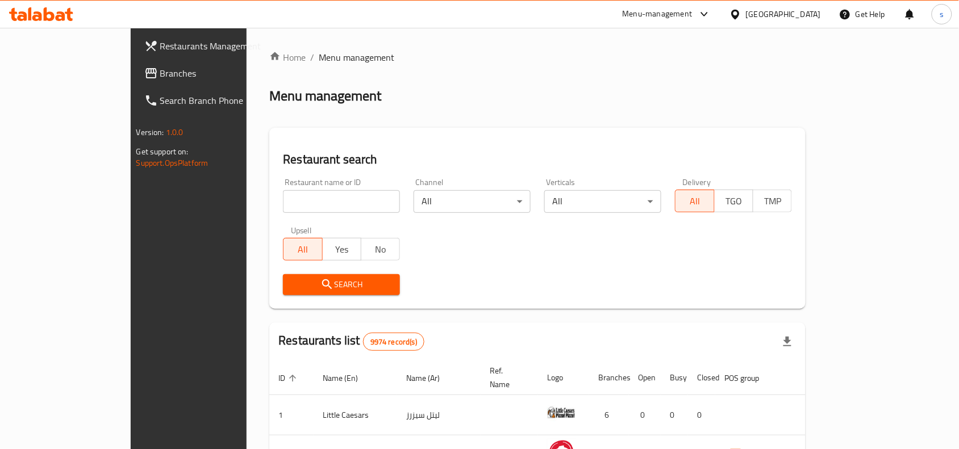
click at [283, 205] on input "search" at bounding box center [341, 201] width 117 height 23
paste input "639427"
type input "639427"
click button "Search" at bounding box center [341, 284] width 117 height 21
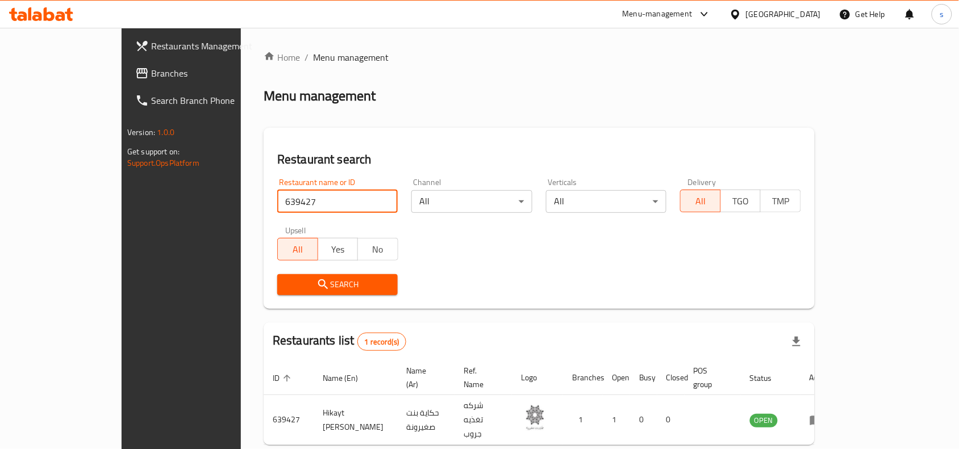
click at [805, 12] on div "[GEOGRAPHIC_DATA]" at bounding box center [783, 14] width 75 height 12
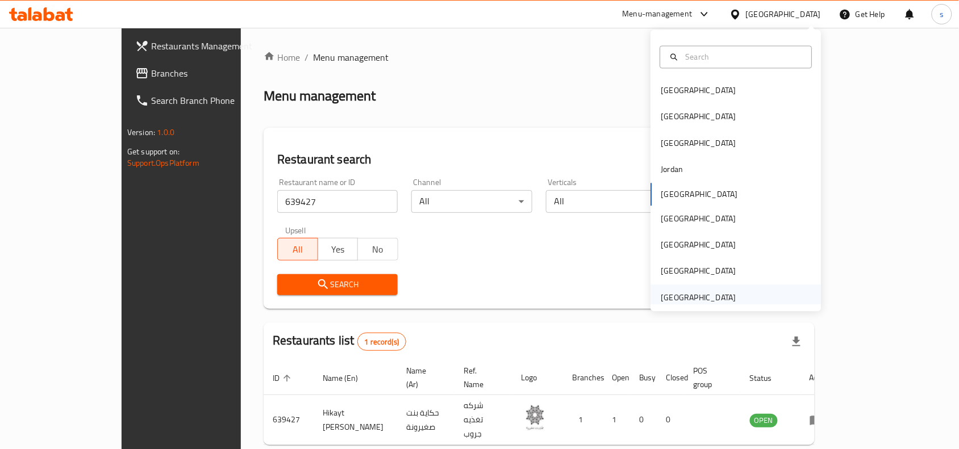
click at [682, 301] on div "[GEOGRAPHIC_DATA]" at bounding box center [698, 297] width 75 height 12
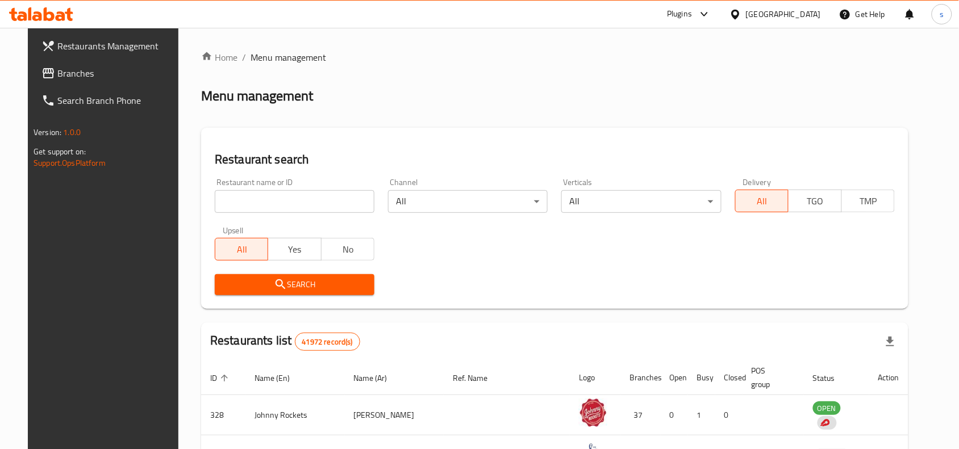
click at [85, 72] on span "Branches" at bounding box center [118, 73] width 122 height 14
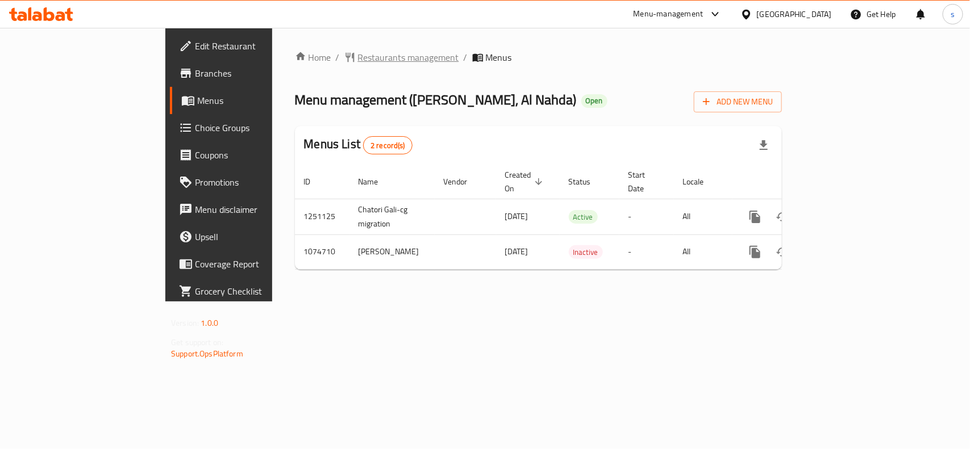
click at [358, 61] on span "Restaurants management" at bounding box center [408, 58] width 101 height 14
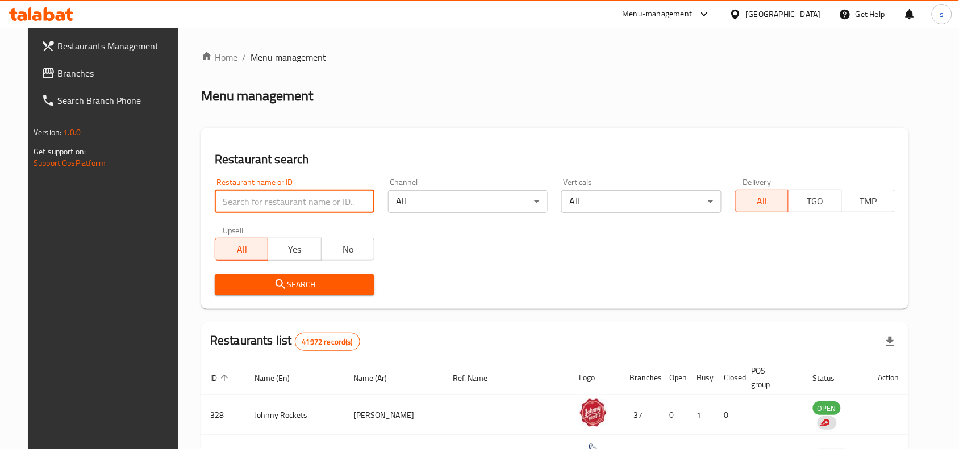
click at [290, 197] on input "search" at bounding box center [295, 201] width 160 height 23
paste input "663881"
type input "663881"
click at [776, 6] on div "[GEOGRAPHIC_DATA]" at bounding box center [775, 14] width 110 height 27
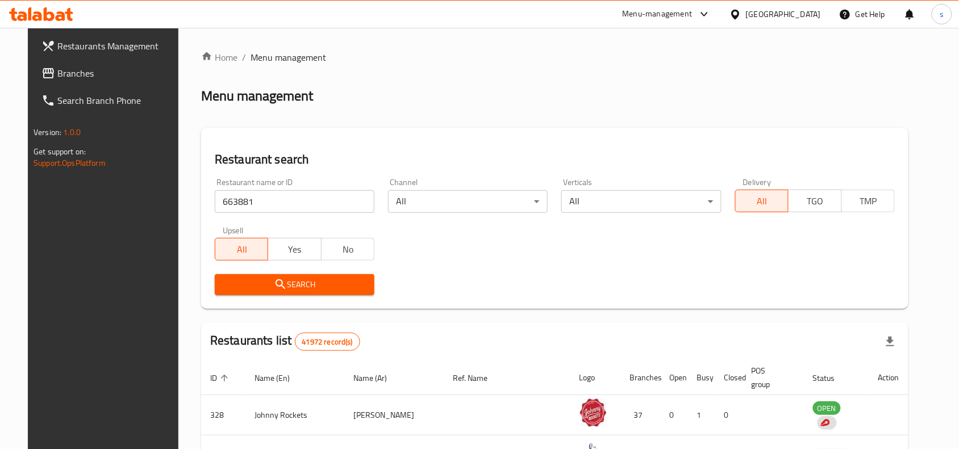
click at [750, 11] on div "[GEOGRAPHIC_DATA]" at bounding box center [783, 14] width 75 height 12
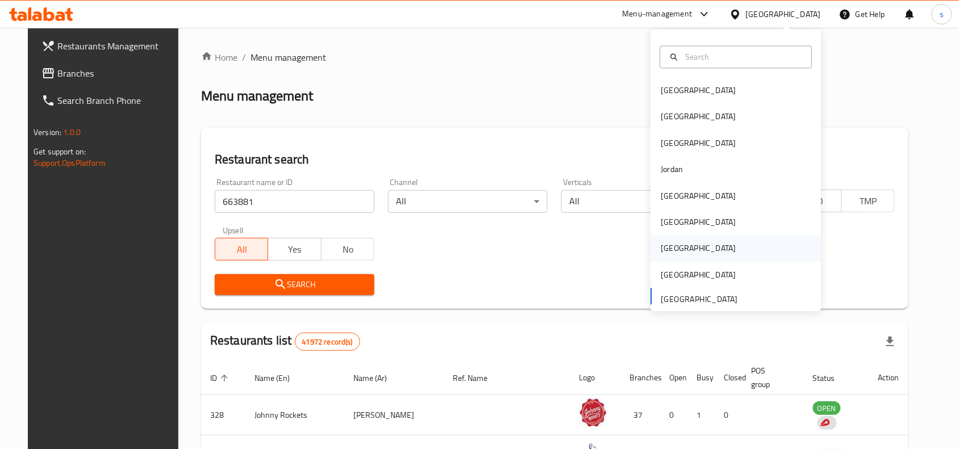
click at [661, 243] on div "[GEOGRAPHIC_DATA]" at bounding box center [698, 249] width 75 height 12
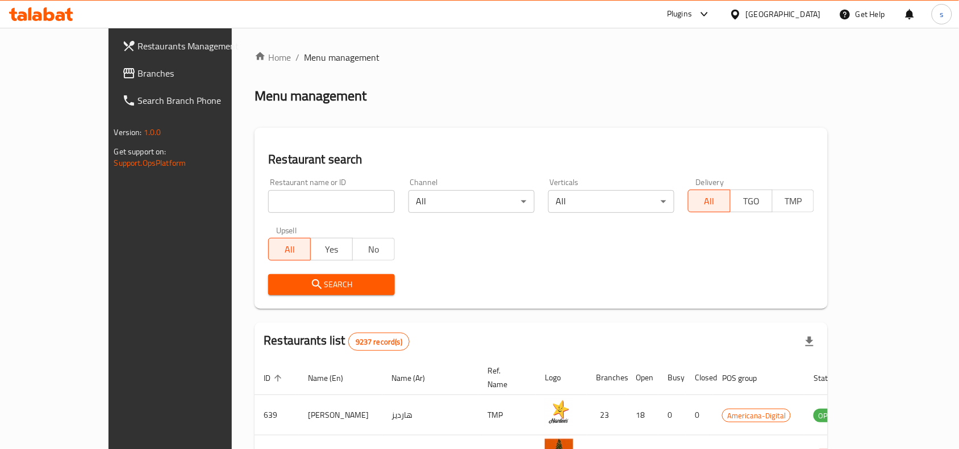
click at [138, 78] on span "Branches" at bounding box center [199, 73] width 122 height 14
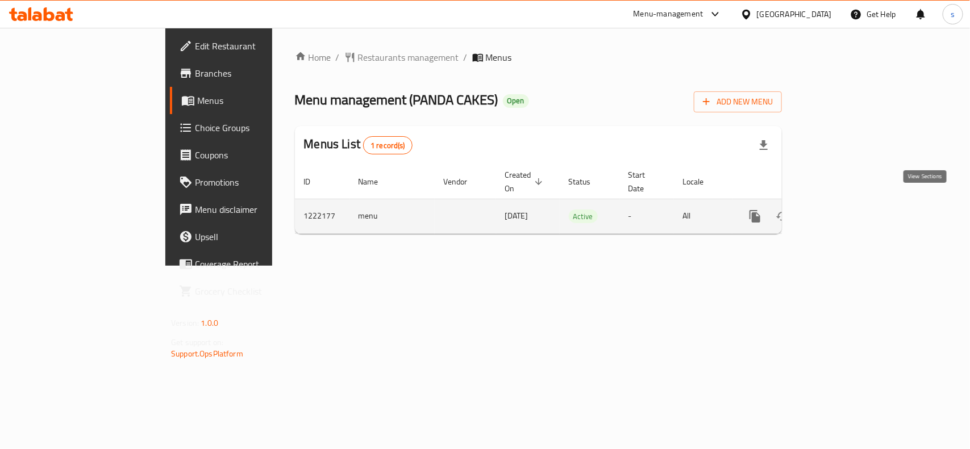
click at [844, 210] on icon "enhanced table" at bounding box center [837, 217] width 14 height 14
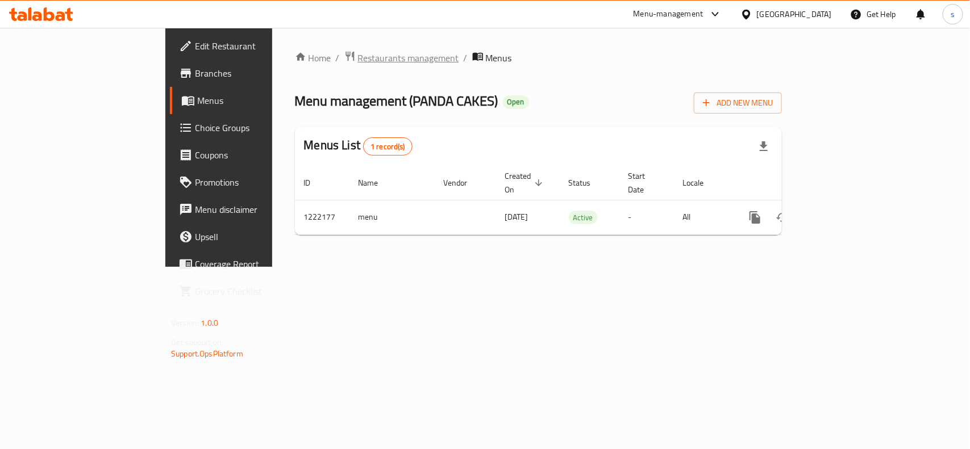
click at [358, 54] on span "Restaurants management" at bounding box center [408, 58] width 101 height 14
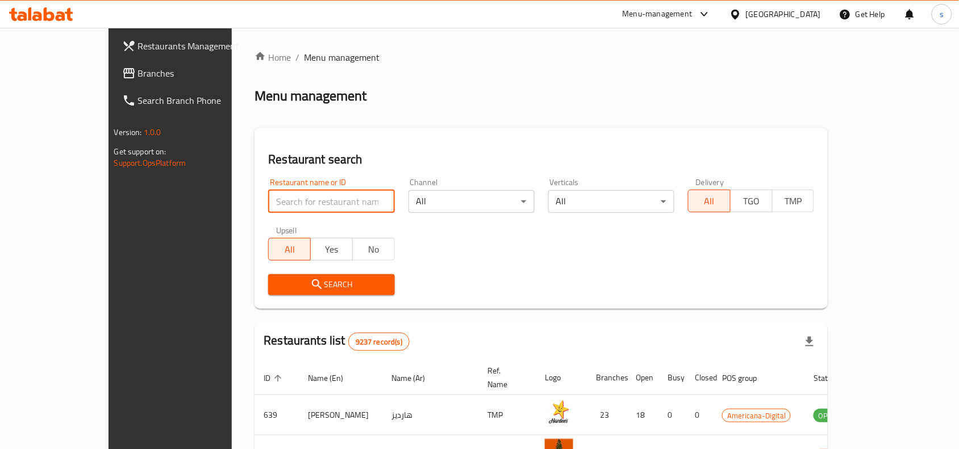
click at [268, 202] on input "search" at bounding box center [331, 201] width 126 height 23
paste input "673941"
type input "673941"
click button "Search" at bounding box center [331, 284] width 126 height 21
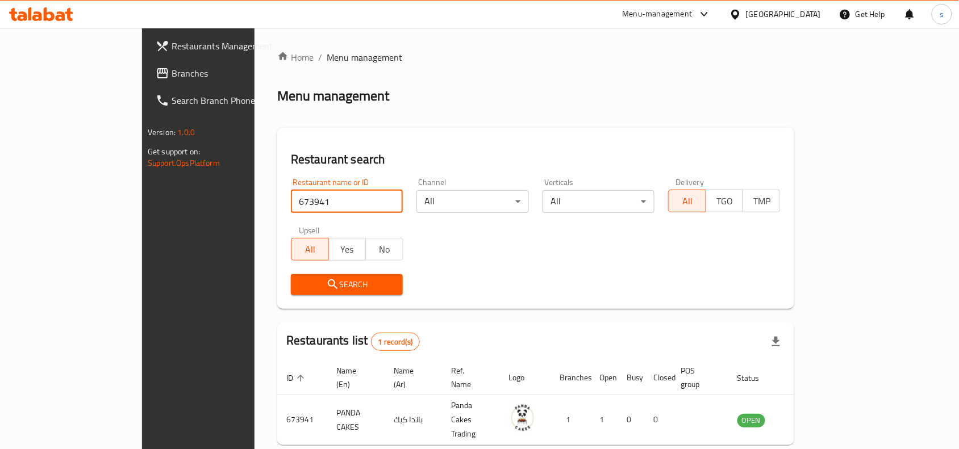
click at [807, 11] on div "Qatar" at bounding box center [783, 14] width 75 height 12
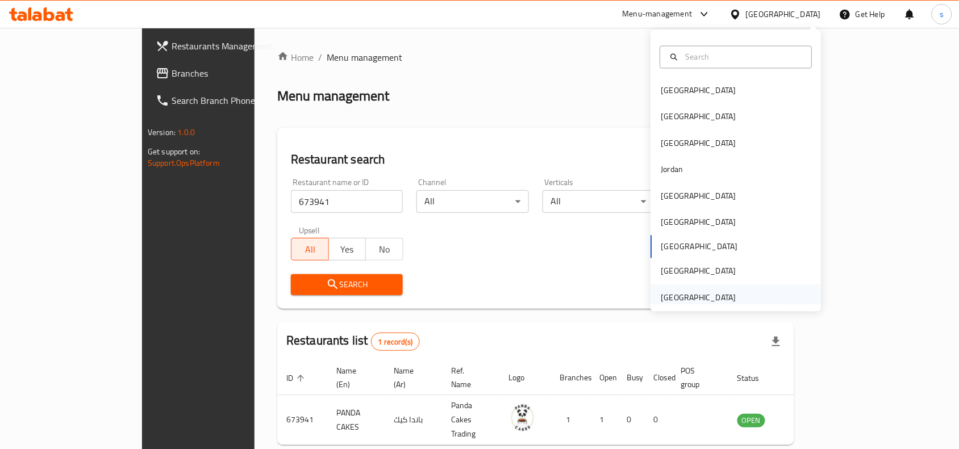
click at [683, 294] on div "[GEOGRAPHIC_DATA]" at bounding box center [698, 297] width 75 height 12
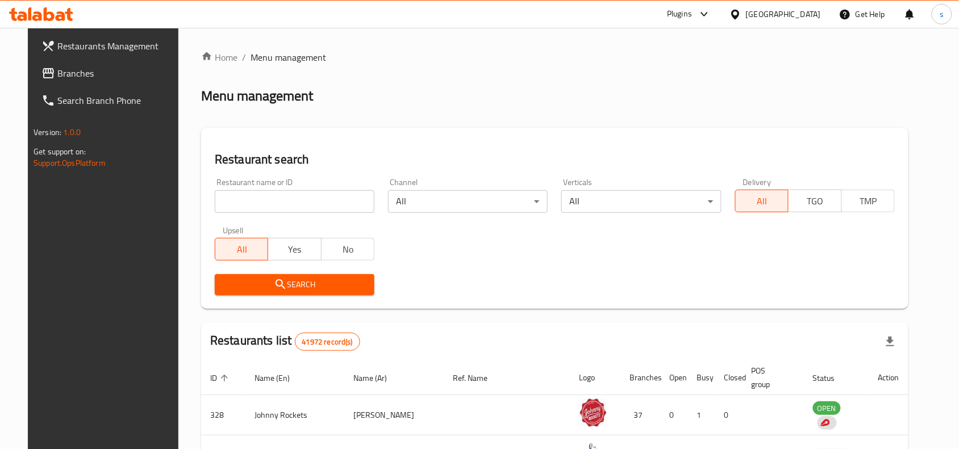
click at [66, 64] on link "Branches" at bounding box center [110, 73] width 156 height 27
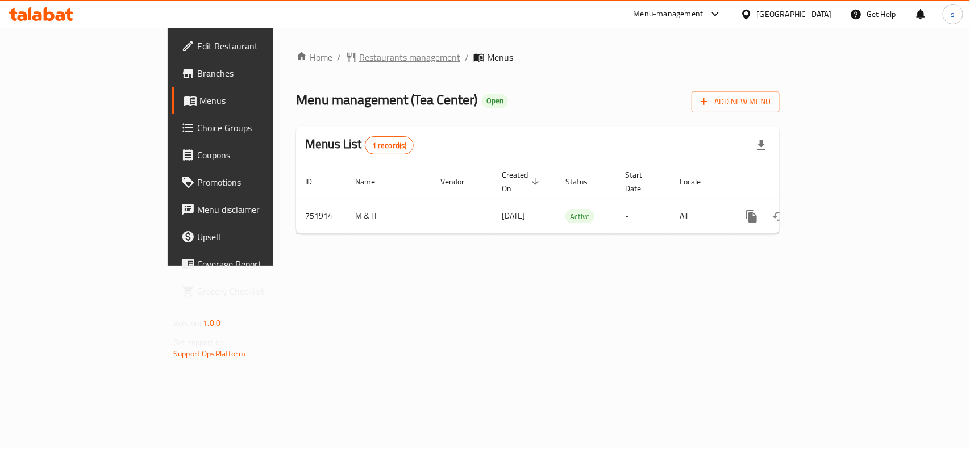
click at [359, 64] on span "Restaurants management" at bounding box center [409, 58] width 101 height 14
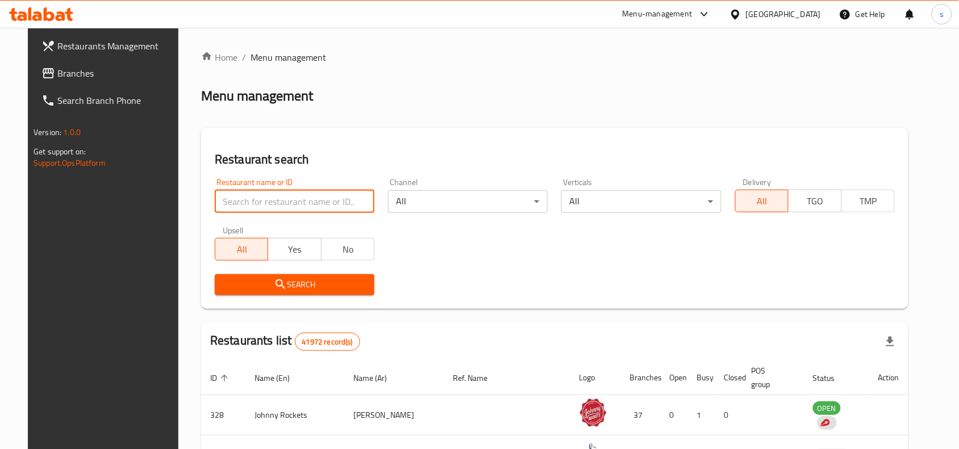
click at [318, 194] on input "search" at bounding box center [295, 201] width 160 height 23
paste input "649157"
type input "649157"
click button "Search" at bounding box center [295, 284] width 160 height 21
